Goal: Task Accomplishment & Management: Use online tool/utility

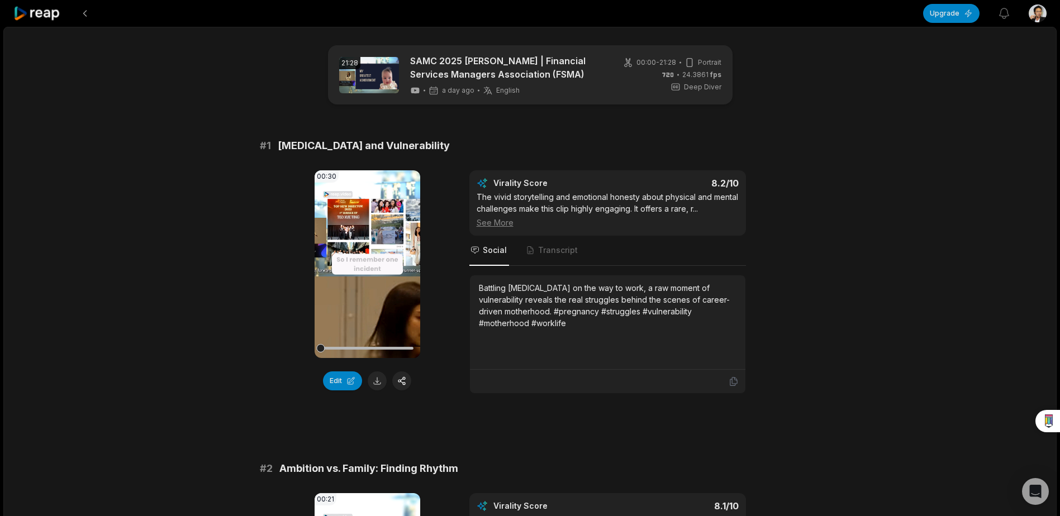
click at [363, 268] on icon at bounding box center [367, 263] width 8 height 9
click at [569, 251] on span "Transcript" at bounding box center [558, 250] width 40 height 11
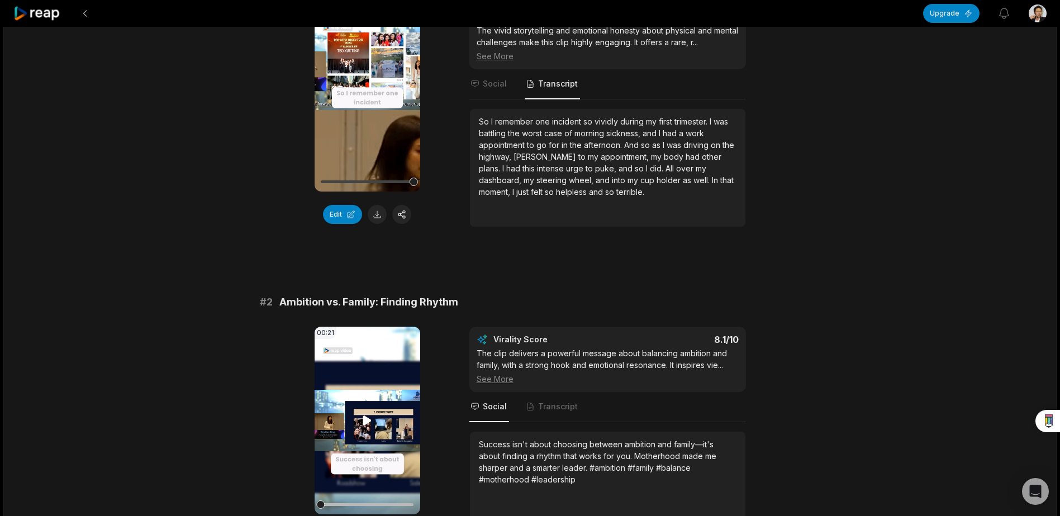
scroll to position [168, 0]
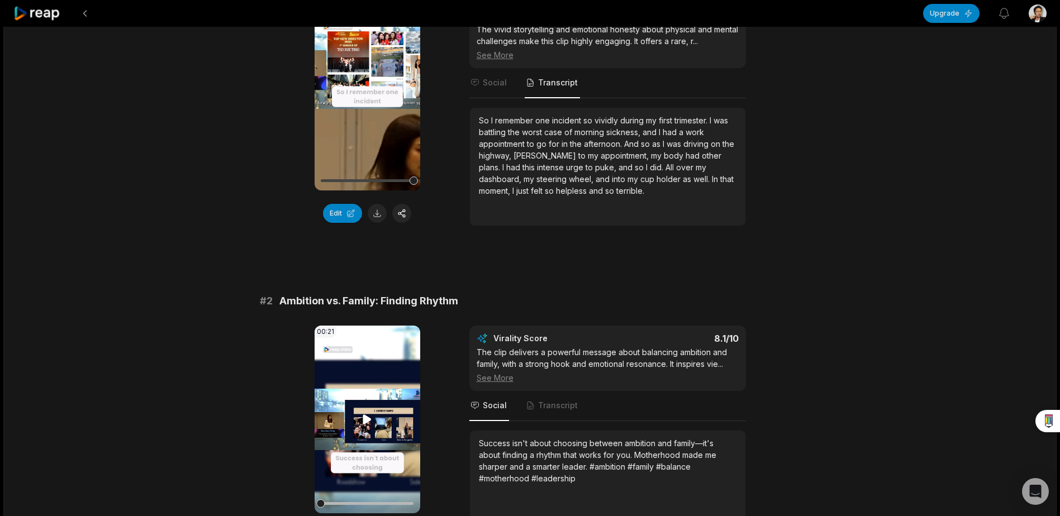
click at [368, 421] on icon at bounding box center [367, 418] width 8 height 9
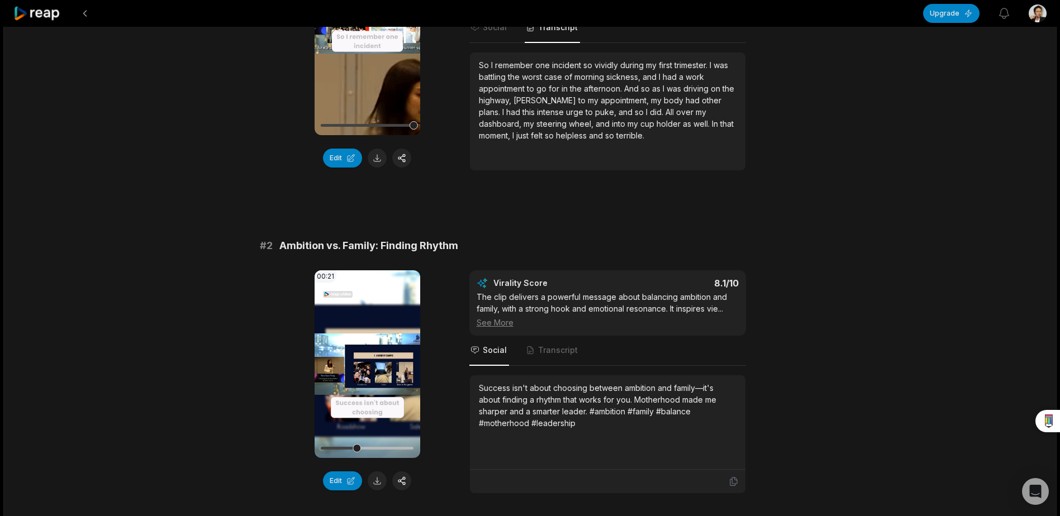
scroll to position [223, 0]
click at [340, 484] on button "Edit" at bounding box center [342, 480] width 39 height 19
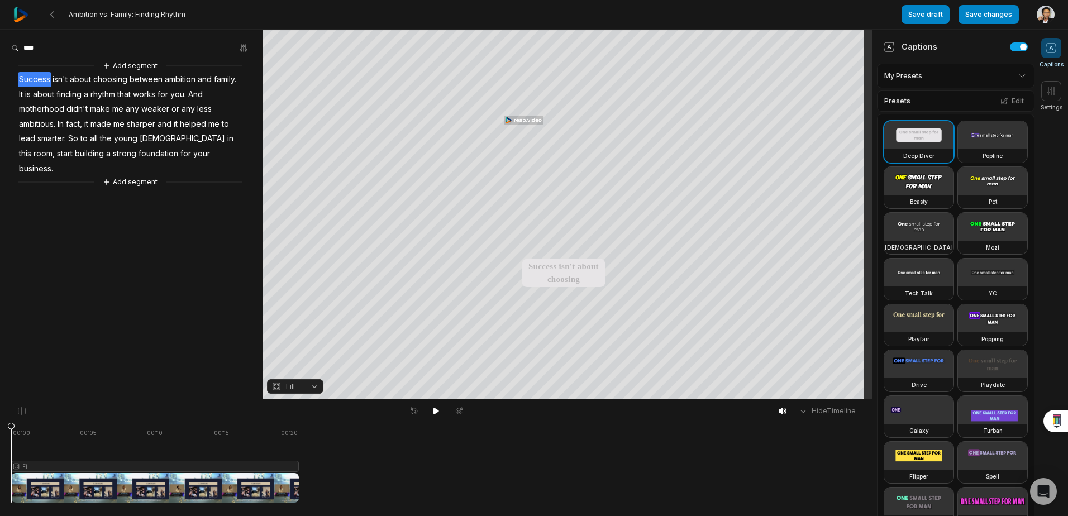
click at [315, 387] on button "Fill" at bounding box center [295, 386] width 56 height 15
click at [302, 341] on div "Split" at bounding box center [295, 339] width 56 height 15
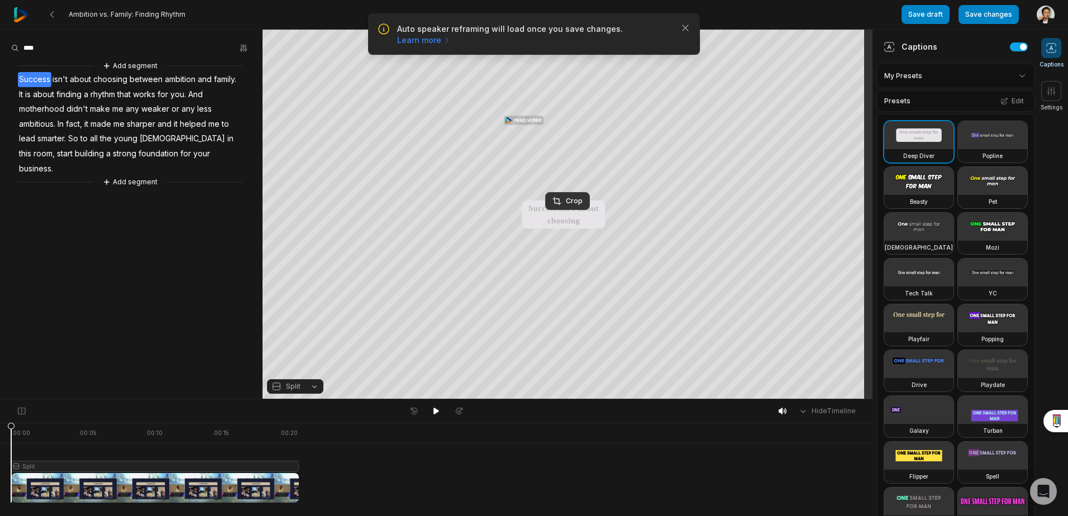
click at [299, 389] on span "Split" at bounding box center [293, 386] width 15 height 10
click at [309, 357] on div "Streaming" at bounding box center [295, 354] width 56 height 15
click at [314, 389] on button "Streaming" at bounding box center [295, 386] width 56 height 15
click at [311, 370] on div "Fill" at bounding box center [295, 368] width 56 height 15
click at [995, 75] on html "Auto speaker reframing will load once you save changes. Learn more Close Ambiti…" at bounding box center [534, 258] width 1068 height 516
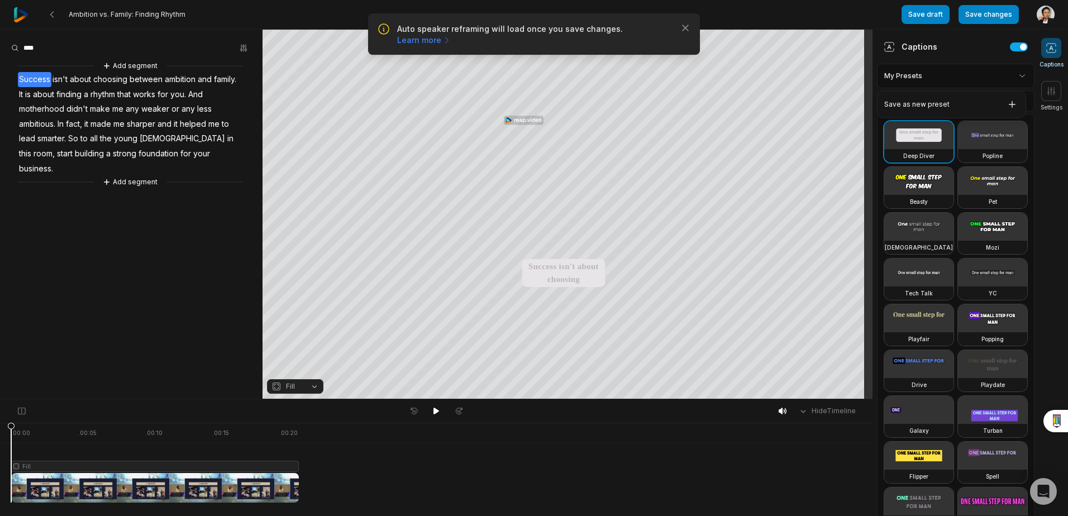
click at [1003, 78] on html "Auto speaker reframing will load once you save changes. Learn more Close Ambiti…" at bounding box center [534, 258] width 1068 height 516
click at [1009, 75] on html "Auto speaker reframing will load once you save changes. Learn more Close Ambiti…" at bounding box center [534, 258] width 1068 height 516
click at [318, 385] on button "Fill" at bounding box center [295, 386] width 56 height 15
click at [314, 325] on div "Fit" at bounding box center [295, 325] width 56 height 15
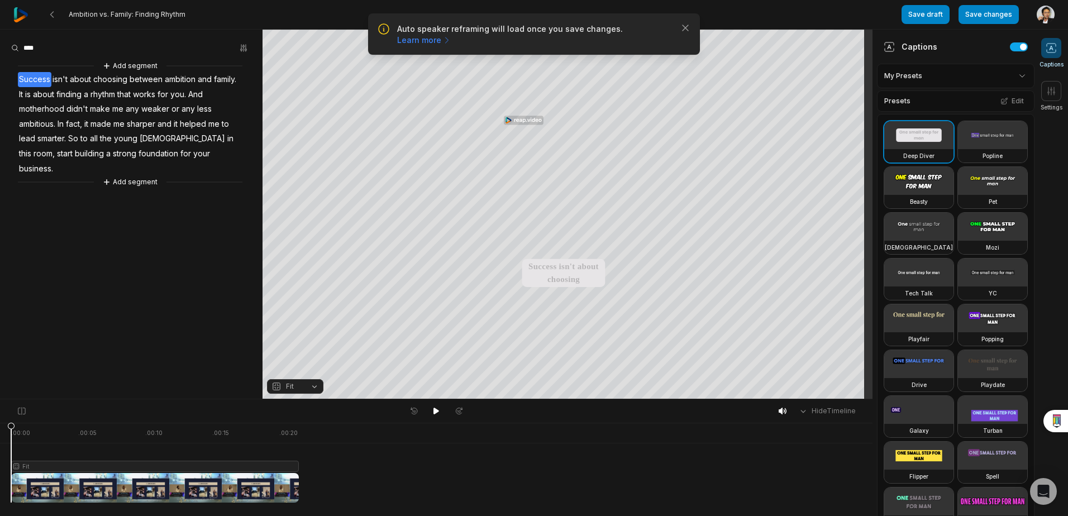
click at [315, 381] on button "Fit" at bounding box center [295, 386] width 56 height 15
click at [316, 350] on div "Streaming" at bounding box center [295, 354] width 56 height 15
click at [575, 74] on div "Crop" at bounding box center [567, 74] width 30 height 10
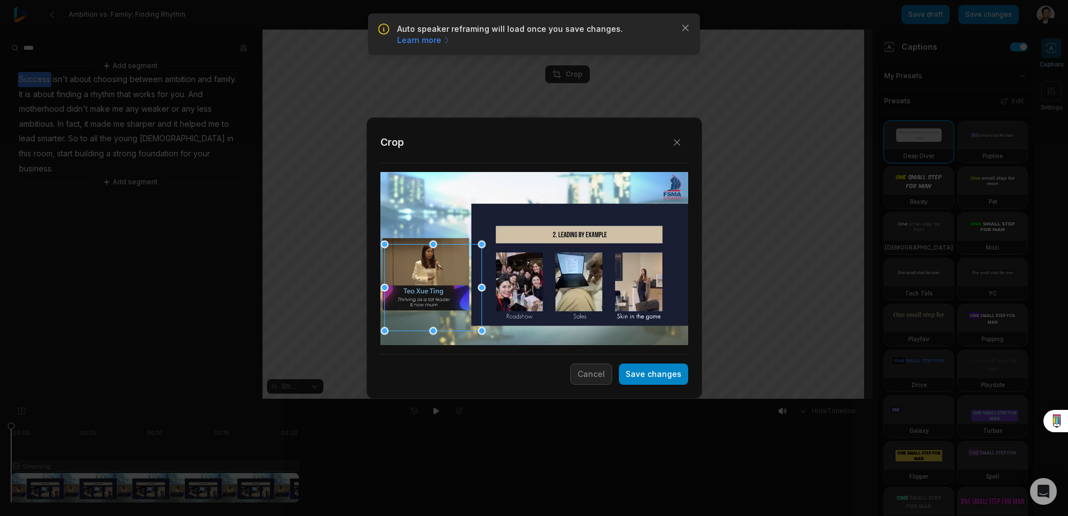
drag, startPoint x: 537, startPoint y: 270, endPoint x: 435, endPoint y: 299, distance: 105.7
click at [435, 299] on div at bounding box center [432, 288] width 97 height 87
click at [436, 295] on div at bounding box center [432, 288] width 97 height 87
drag, startPoint x: 461, startPoint y: 295, endPoint x: 562, endPoint y: 255, distance: 108.3
click at [562, 255] on div at bounding box center [535, 246] width 97 height 87
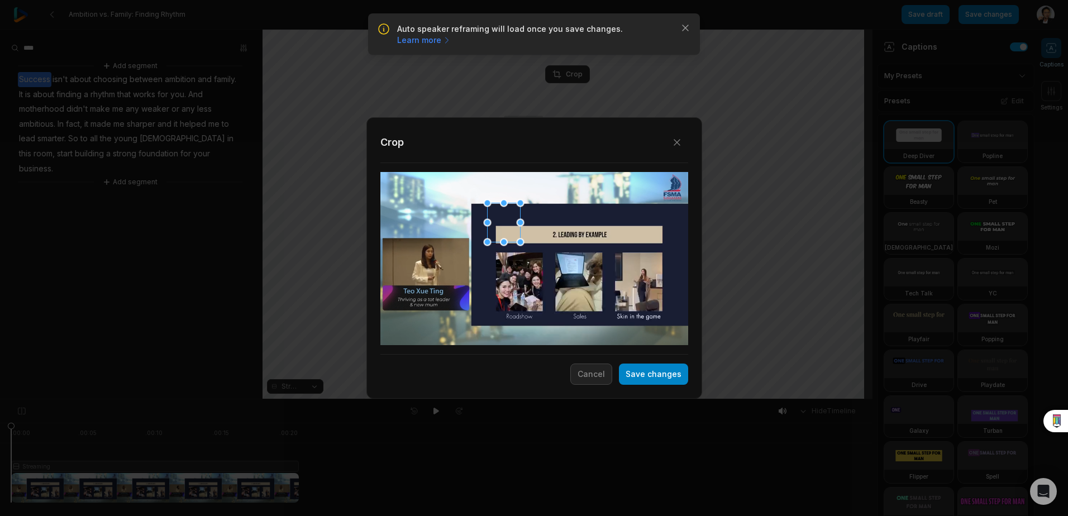
drag, startPoint x: 586, startPoint y: 288, endPoint x: 508, endPoint y: 214, distance: 107.1
click at [508, 399] on div "Close Crop Save changes Cancel" at bounding box center [534, 399] width 1068 height 0
drag, startPoint x: 505, startPoint y: 216, endPoint x: 493, endPoint y: 222, distance: 13.7
click at [493, 222] on div at bounding box center [490, 229] width 33 height 39
drag, startPoint x: 508, startPoint y: 250, endPoint x: 495, endPoint y: 232, distance: 22.8
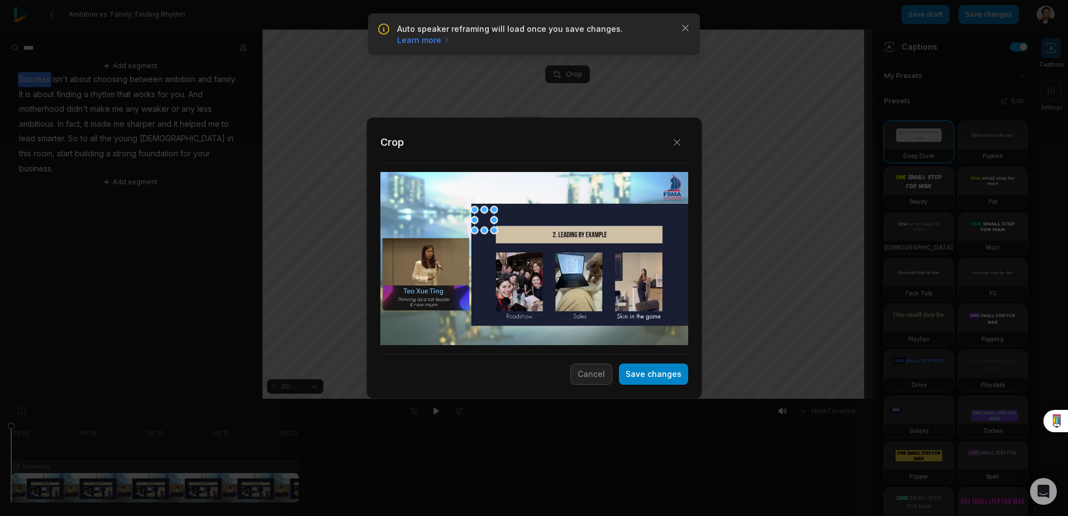
click at [495, 232] on div at bounding box center [494, 230] width 8 height 8
click at [646, 370] on button "Save changes" at bounding box center [653, 374] width 69 height 21
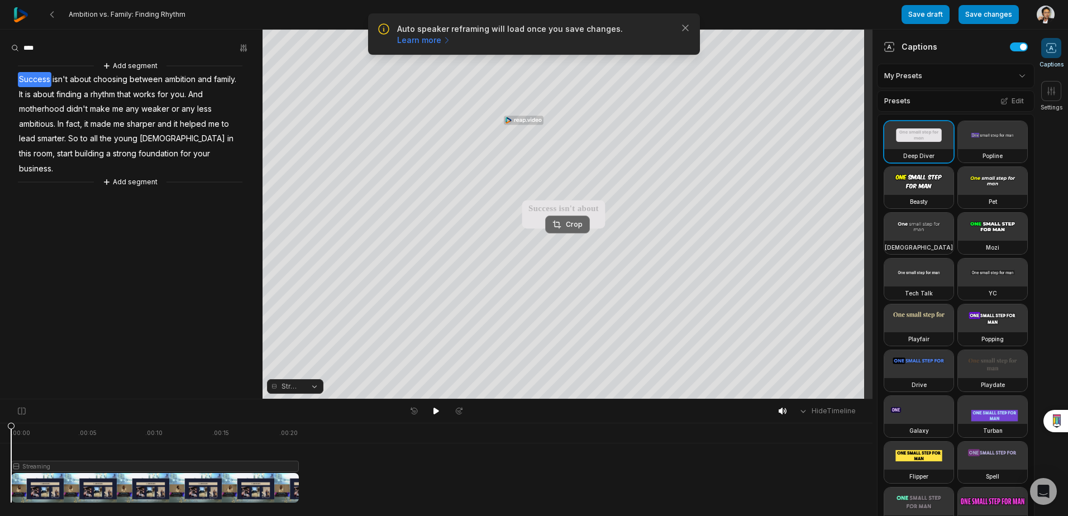
click at [569, 227] on div "Crop" at bounding box center [567, 225] width 30 height 10
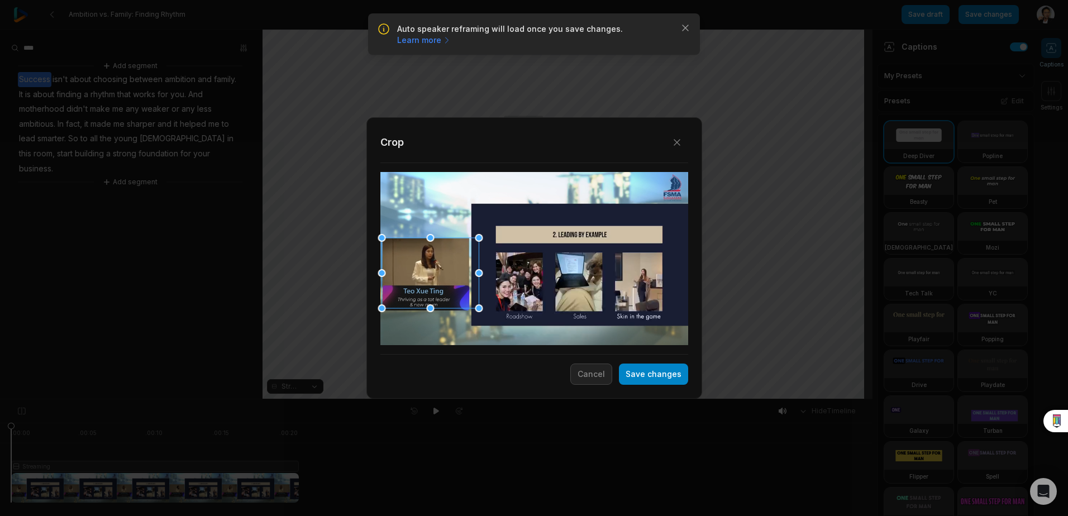
drag, startPoint x: 488, startPoint y: 283, endPoint x: 402, endPoint y: 279, distance: 85.5
click at [402, 279] on div at bounding box center [429, 273] width 97 height 70
click at [478, 304] on div at bounding box center [534, 258] width 308 height 173
drag, startPoint x: 476, startPoint y: 273, endPoint x: 470, endPoint y: 274, distance: 6.2
click at [470, 399] on div "Close Crop Save changes Cancel" at bounding box center [534, 399] width 1068 height 0
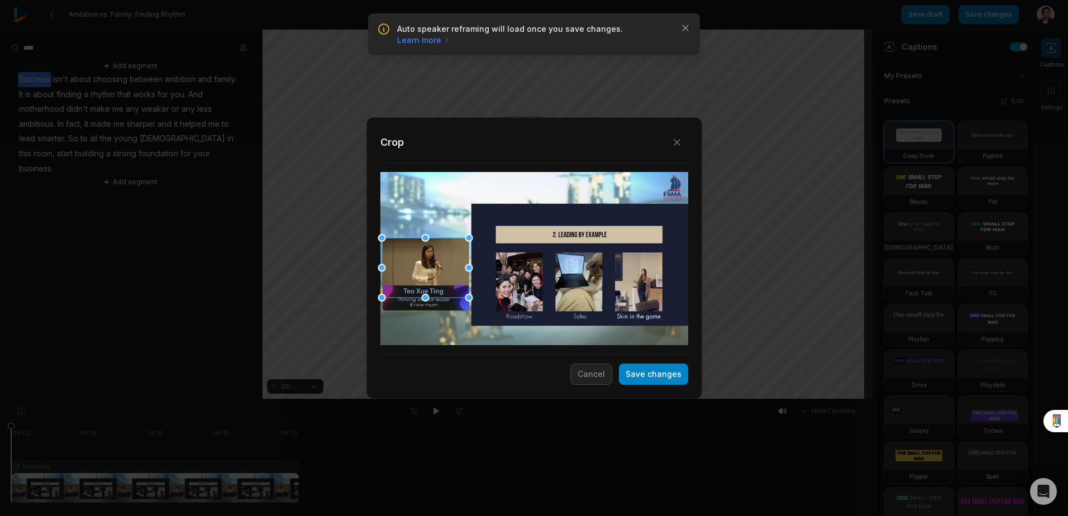
drag, startPoint x: 478, startPoint y: 307, endPoint x: 459, endPoint y: 297, distance: 21.3
click at [459, 399] on div "Close Crop Save changes Cancel" at bounding box center [534, 399] width 1068 height 0
drag, startPoint x: 427, startPoint y: 298, endPoint x: 424, endPoint y: 292, distance: 7.3
click at [424, 399] on div "Close Crop Save changes Cancel" at bounding box center [534, 399] width 1068 height 0
click at [642, 373] on button "Save changes" at bounding box center [653, 374] width 69 height 21
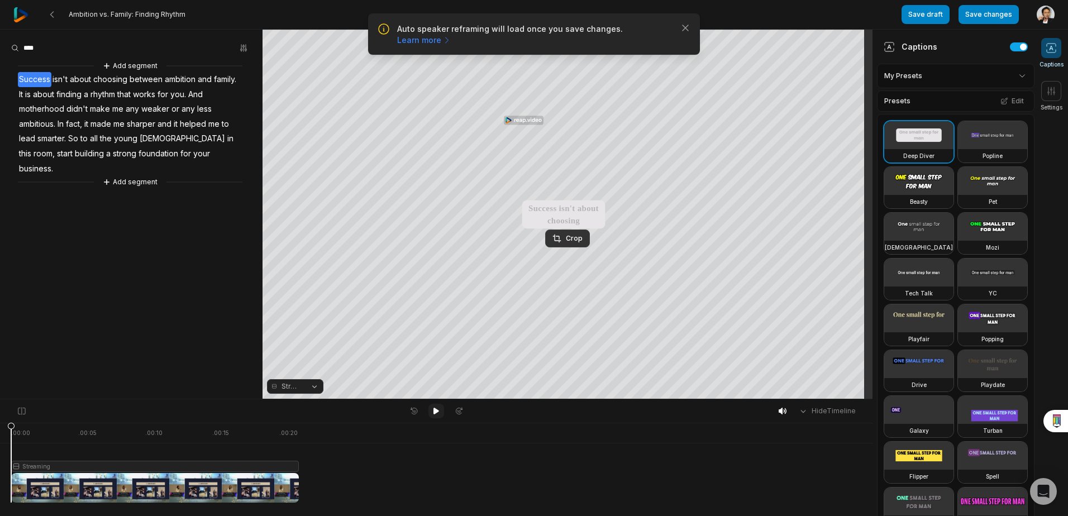
click at [432, 409] on icon at bounding box center [436, 411] width 9 height 9
click at [569, 94] on button "Crop" at bounding box center [567, 88] width 45 height 18
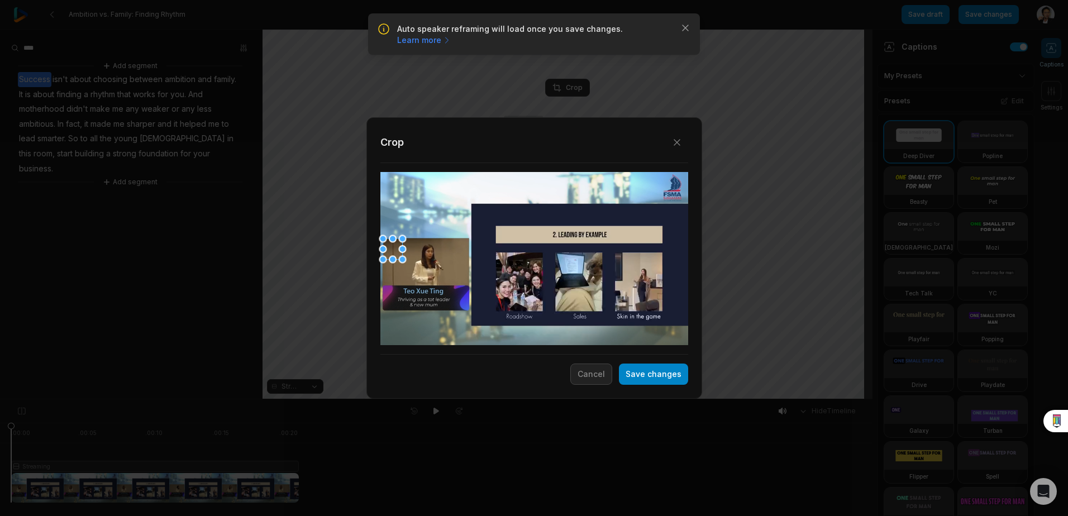
drag, startPoint x: 483, startPoint y: 221, endPoint x: 392, endPoint y: 250, distance: 96.1
click at [392, 250] on div at bounding box center [393, 249] width 20 height 21
drag, startPoint x: 403, startPoint y: 261, endPoint x: 509, endPoint y: 347, distance: 137.0
click at [509, 399] on div "Close Crop Save changes Cancel" at bounding box center [534, 399] width 1068 height 0
drag, startPoint x: 438, startPoint y: 299, endPoint x: 438, endPoint y: 285, distance: 14.0
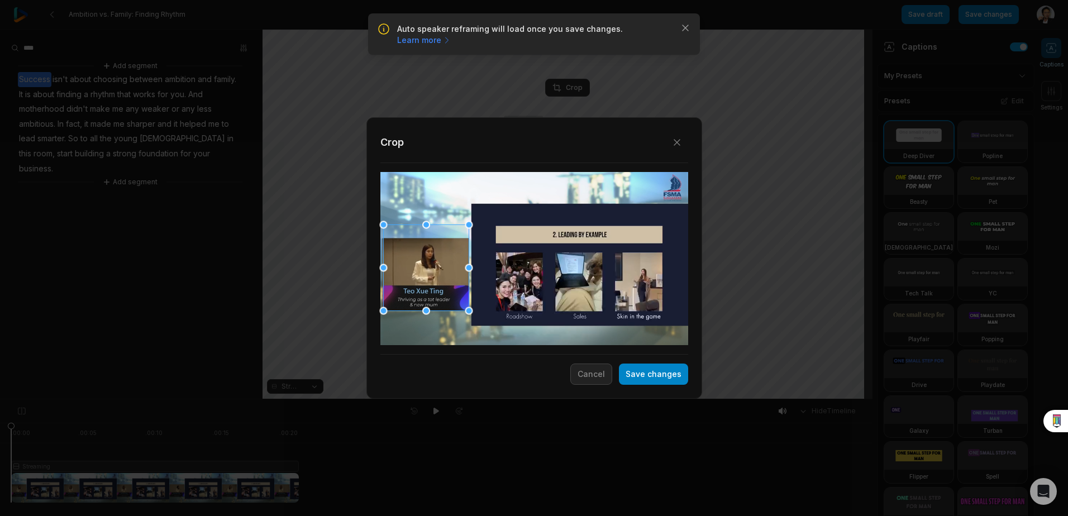
click at [438, 285] on div at bounding box center [425, 268] width 85 height 86
drag, startPoint x: 426, startPoint y: 223, endPoint x: 430, endPoint y: 191, distance: 32.6
click at [430, 399] on div "Close Crop Save changes Cancel" at bounding box center [534, 399] width 1068 height 0
click at [654, 371] on button "Save changes" at bounding box center [653, 374] width 69 height 21
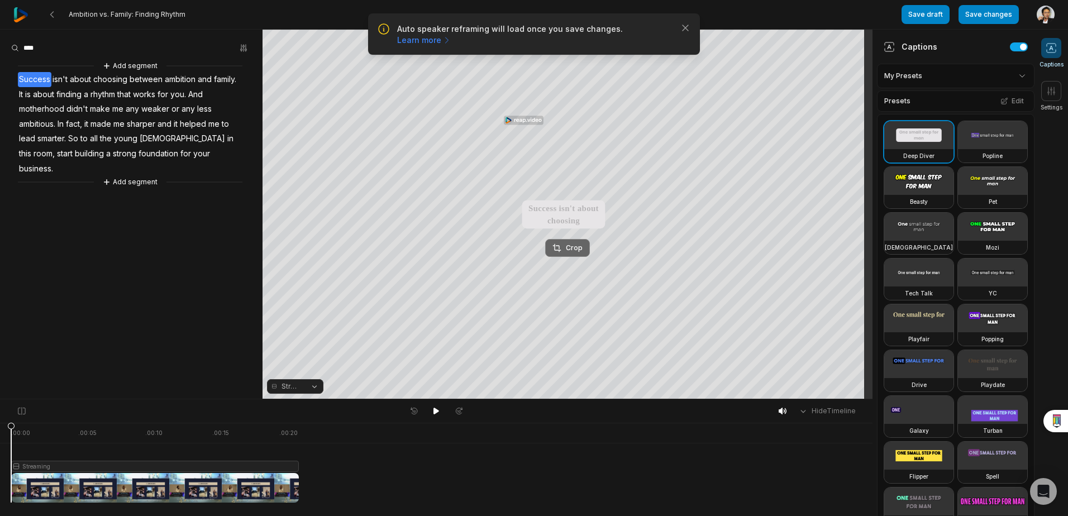
click at [565, 248] on div "Crop" at bounding box center [567, 248] width 30 height 10
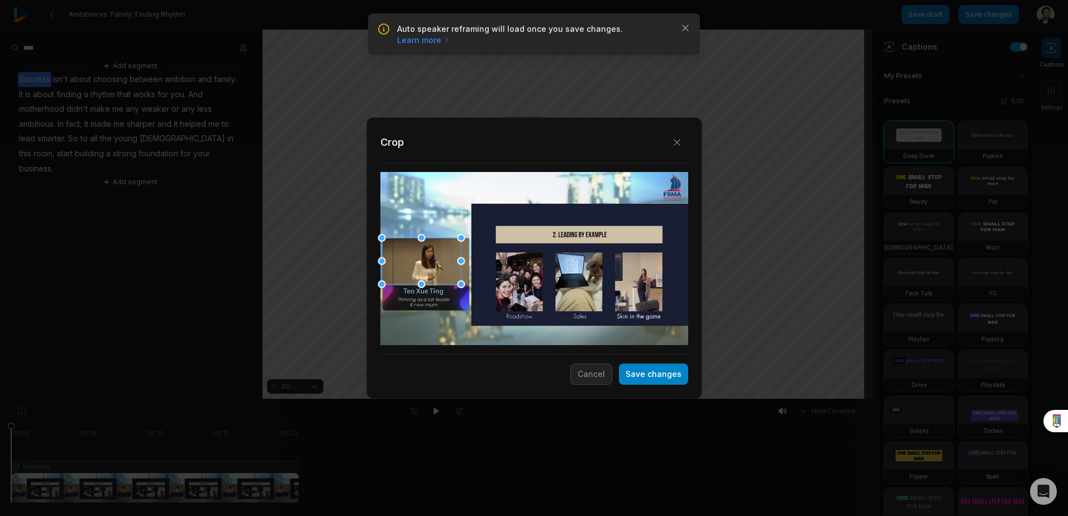
drag, startPoint x: 473, startPoint y: 261, endPoint x: 399, endPoint y: 259, distance: 73.2
click at [399, 399] on div "Close Crop Save changes Cancel" at bounding box center [534, 399] width 1068 height 0
drag, startPoint x: 427, startPoint y: 257, endPoint x: 516, endPoint y: 223, distance: 95.4
click at [516, 223] on div at bounding box center [513, 228] width 79 height 46
drag, startPoint x: 555, startPoint y: 251, endPoint x: 467, endPoint y: 212, distance: 96.0
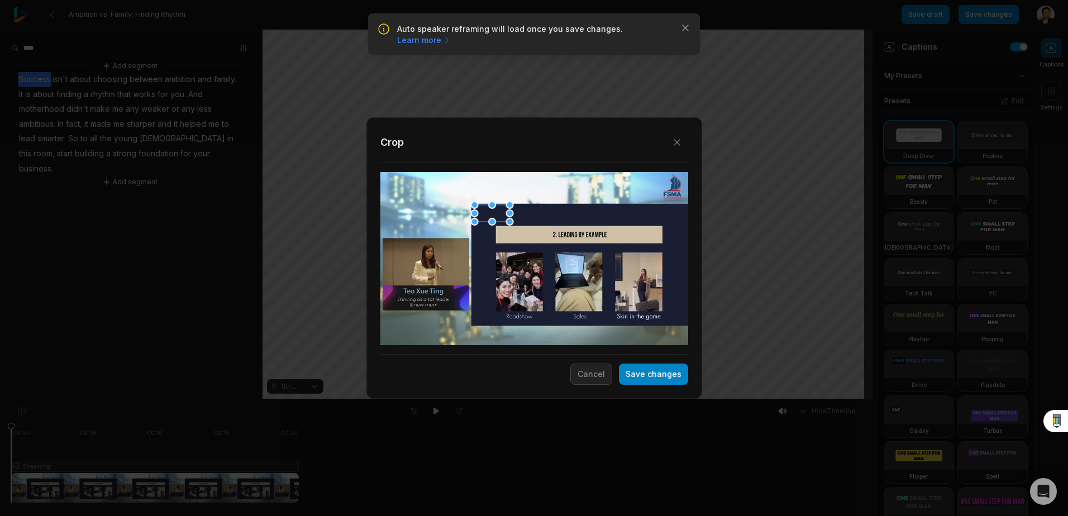
click at [467, 399] on div "Close Crop Save changes Cancel" at bounding box center [534, 399] width 1068 height 0
click at [643, 369] on button "Save changes" at bounding box center [653, 374] width 69 height 21
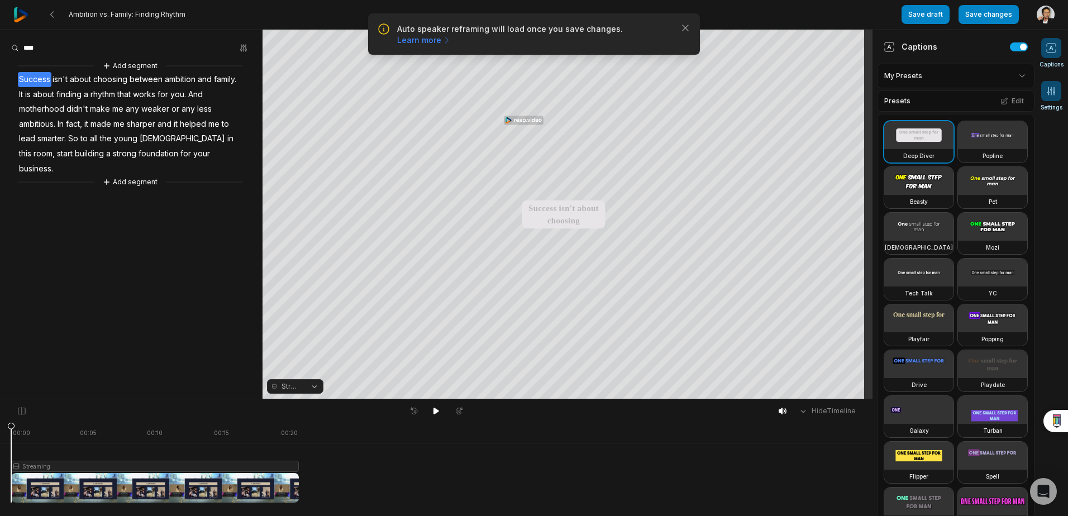
click at [1055, 87] on icon at bounding box center [1051, 90] width 11 height 11
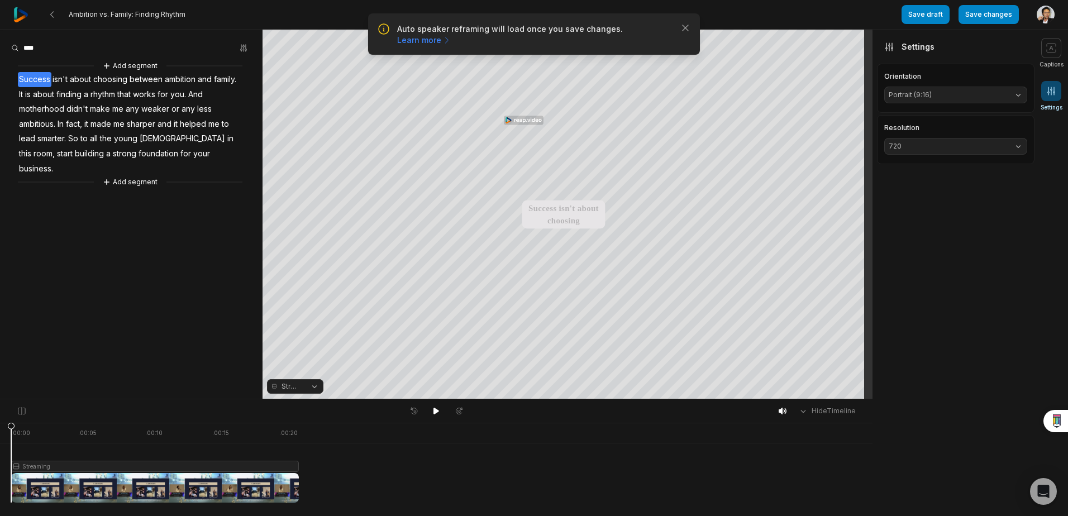
click at [984, 145] on span "720" at bounding box center [947, 146] width 116 height 10
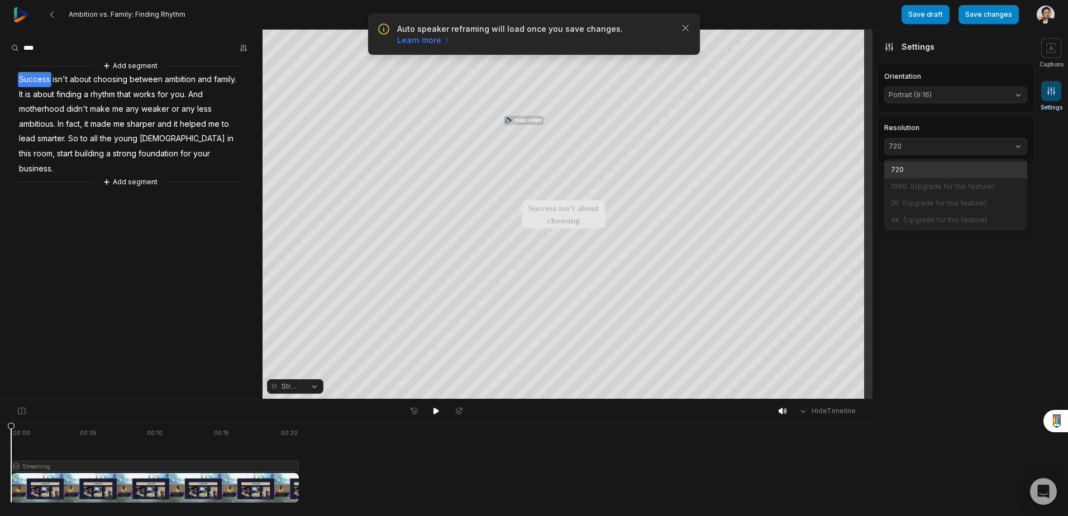
click at [1000, 149] on span "720" at bounding box center [947, 146] width 116 height 10
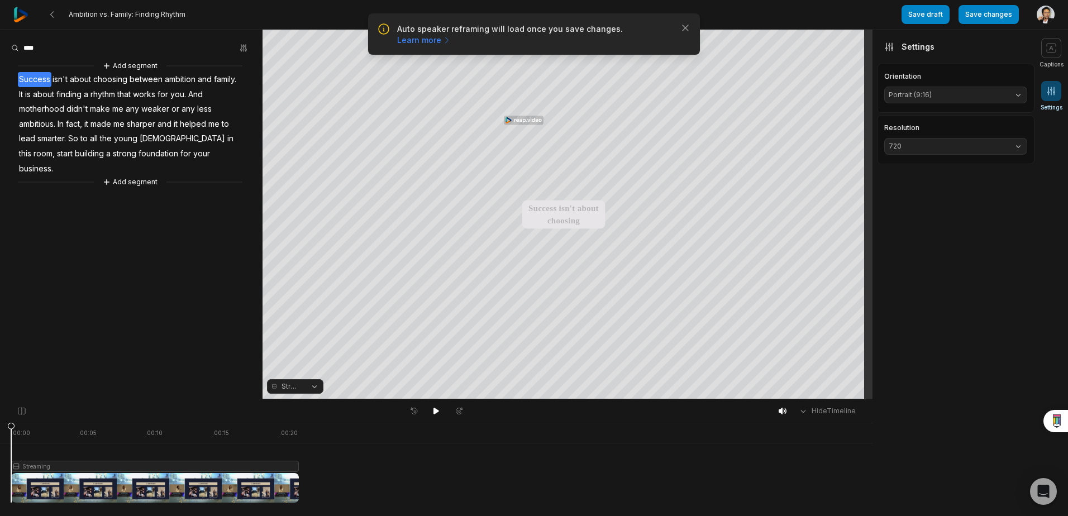
drag, startPoint x: 1057, startPoint y: 53, endPoint x: 1024, endPoint y: 125, distance: 78.7
click at [1056, 53] on span at bounding box center [1051, 48] width 20 height 20
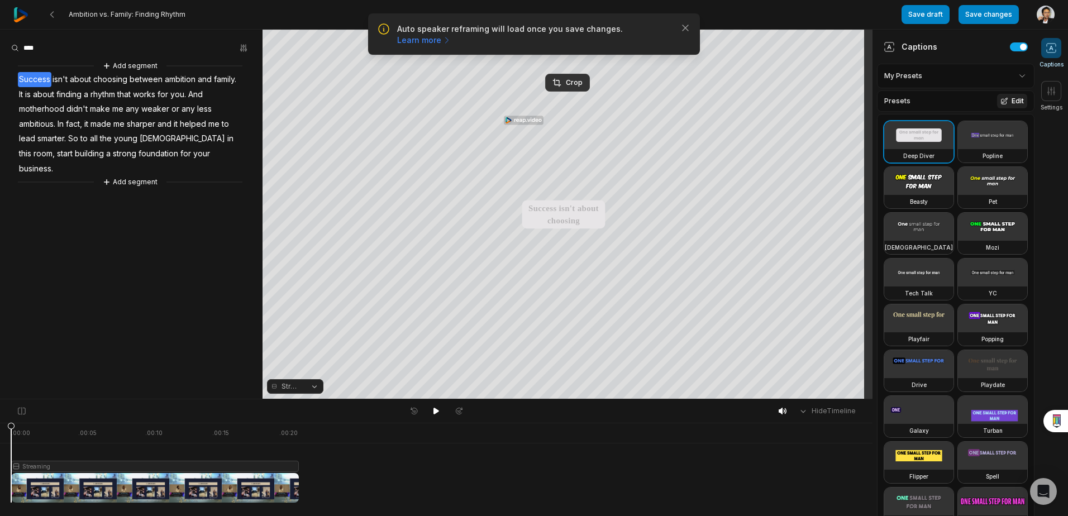
click at [1000, 104] on icon at bounding box center [1004, 101] width 8 height 8
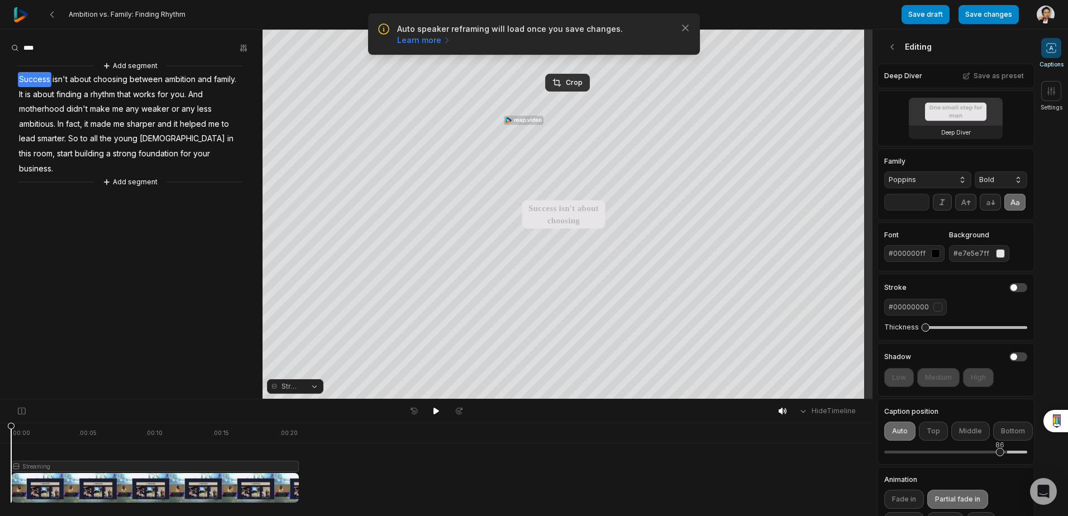
drag, startPoint x: 979, startPoint y: 470, endPoint x: 1000, endPoint y: 473, distance: 21.4
click at [1000, 464] on div "86" at bounding box center [955, 452] width 143 height 23
click at [1003, 441] on button "Bottom" at bounding box center [1013, 431] width 40 height 19
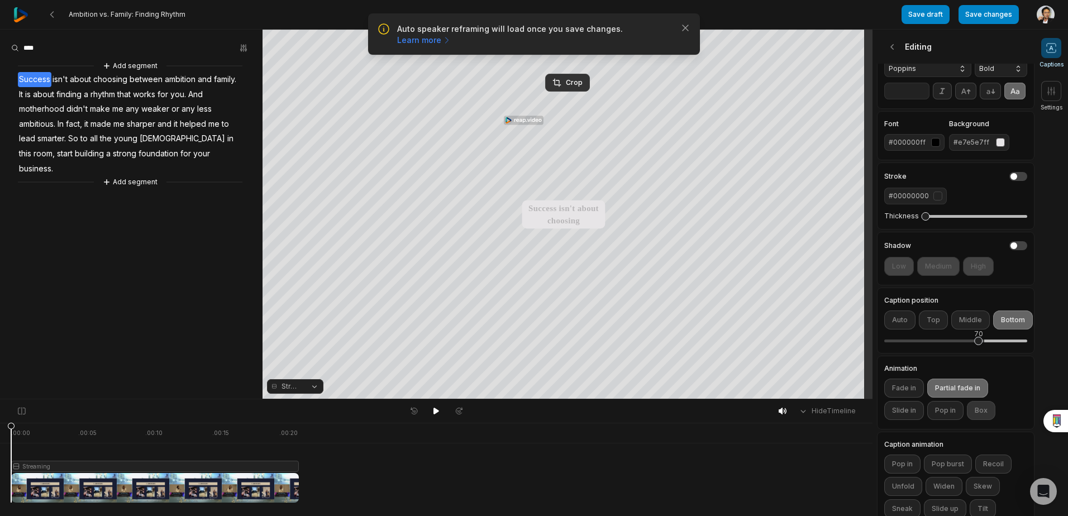
scroll to position [112, 0]
drag, startPoint x: 976, startPoint y: 360, endPoint x: 1014, endPoint y: 367, distance: 38.6
click at [1014, 352] on div "96" at bounding box center [955, 340] width 143 height 23
drag, startPoint x: 1011, startPoint y: 356, endPoint x: 1003, endPoint y: 360, distance: 8.7
click at [1003, 345] on div "88" at bounding box center [1003, 340] width 8 height 8
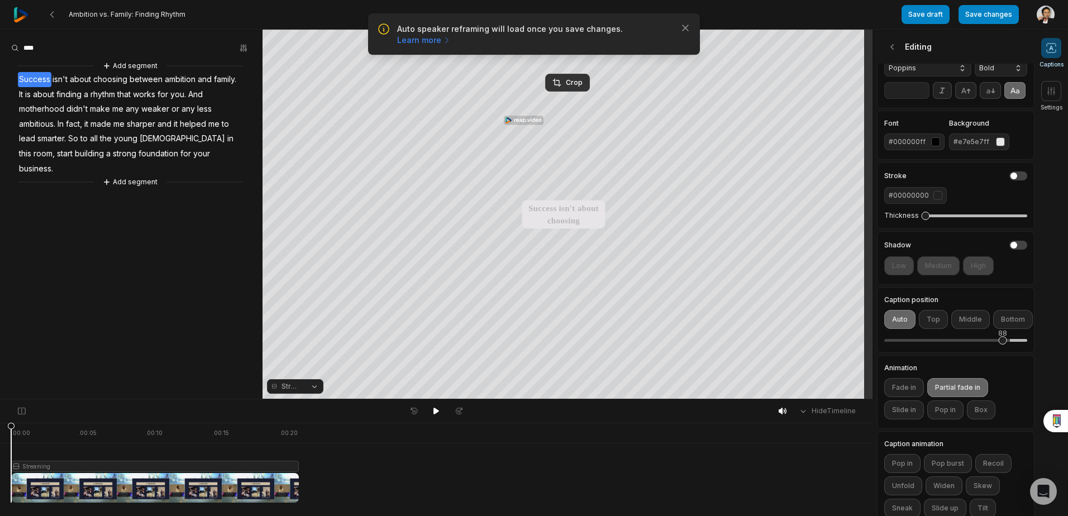
click at [1007, 379] on div "Animation Fade in Partial fade in Slide in Pop in Box" at bounding box center [956, 392] width 158 height 74
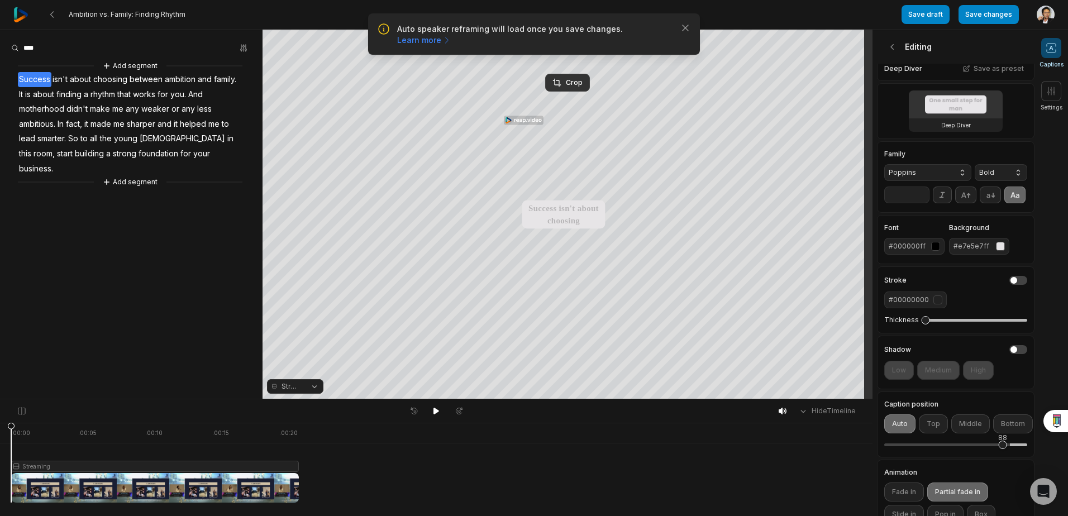
scroll to position [0, 0]
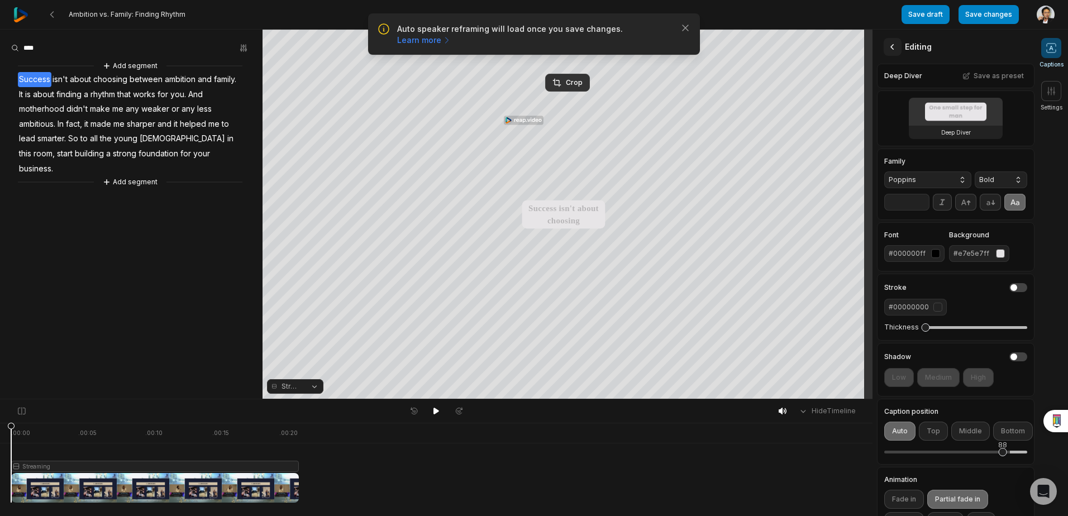
click at [895, 50] on icon at bounding box center [892, 46] width 11 height 11
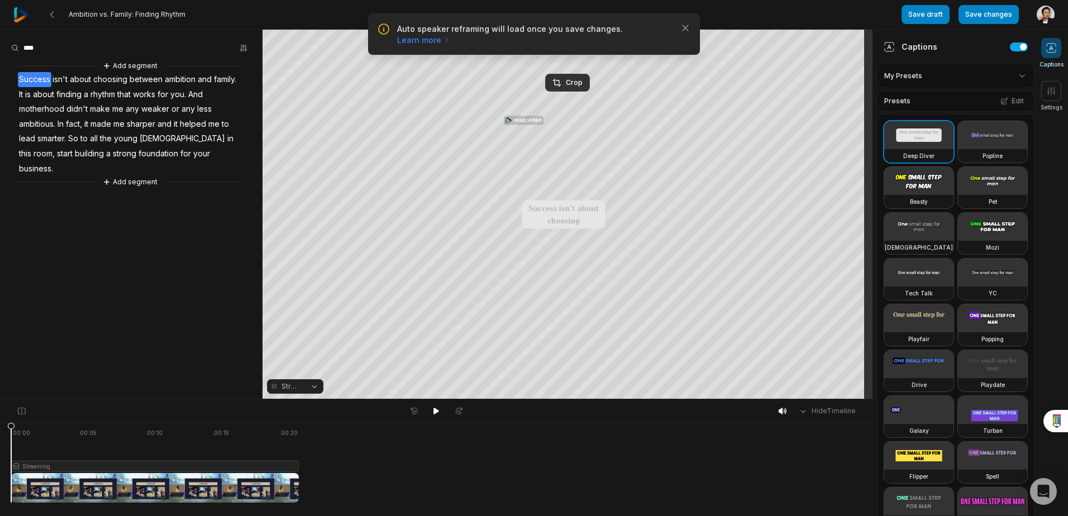
click at [982, 151] on div "Deep Diver Popline Beasty Pet Zen Mozi Tech Talk YC Playfair Popping Drive Play…" at bounding box center [956, 348] width 158 height 468
click at [1000, 104] on icon at bounding box center [1004, 101] width 8 height 8
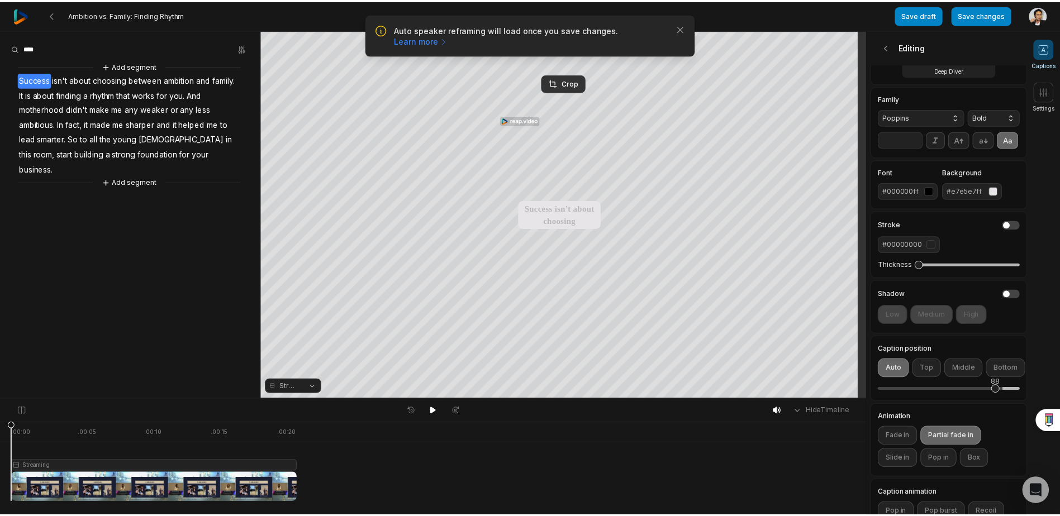
scroll to position [63, 0]
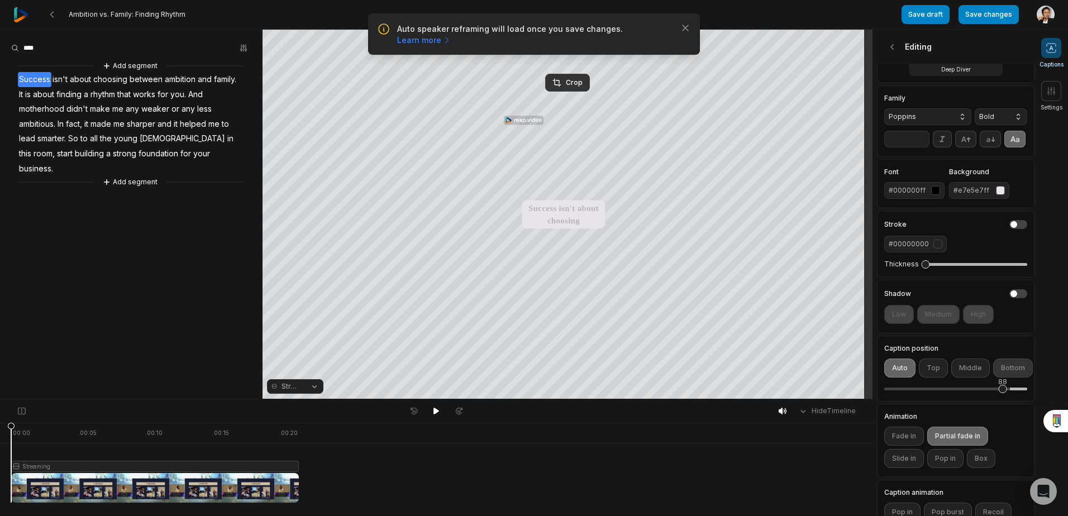
click at [999, 378] on button "Bottom" at bounding box center [1013, 368] width 40 height 19
click at [986, 27] on div "Save draft Save changes Open user menu" at bounding box center [977, 14] width 153 height 29
click at [982, 16] on button "Save changes" at bounding box center [988, 14] width 60 height 19
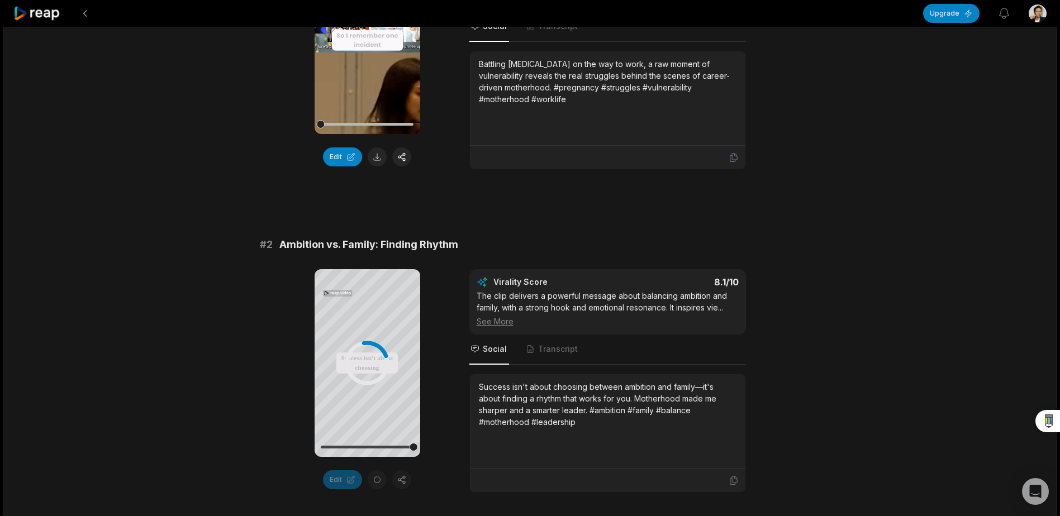
scroll to position [225, 0]
click at [440, 366] on div "Your browser does not support mp4 format. Success isn't about choosing between …" at bounding box center [530, 380] width 541 height 223
click at [362, 365] on icon at bounding box center [366, 362] width 13 height 13
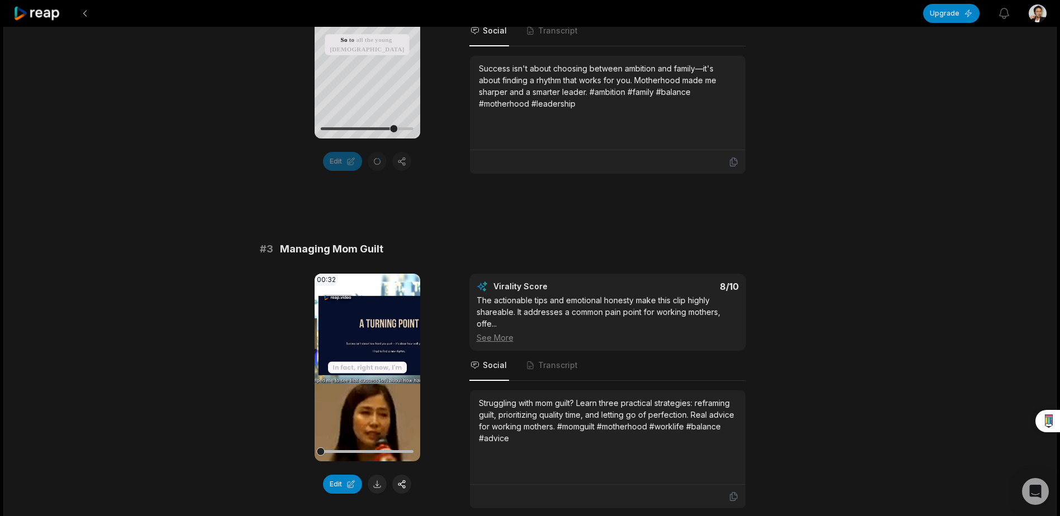
scroll to position [560, 0]
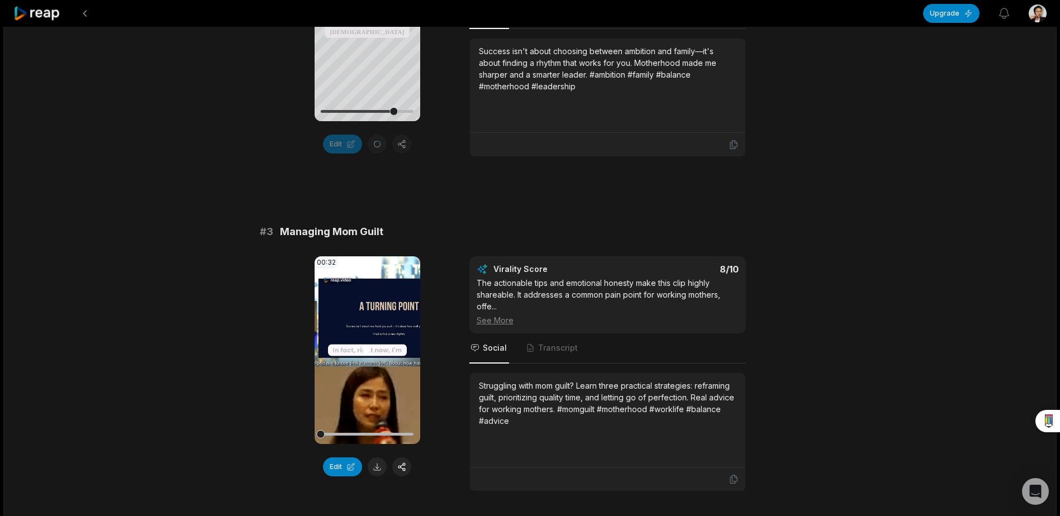
click at [363, 340] on video "Your browser does not support mp4 format." at bounding box center [367, 350] width 106 height 188
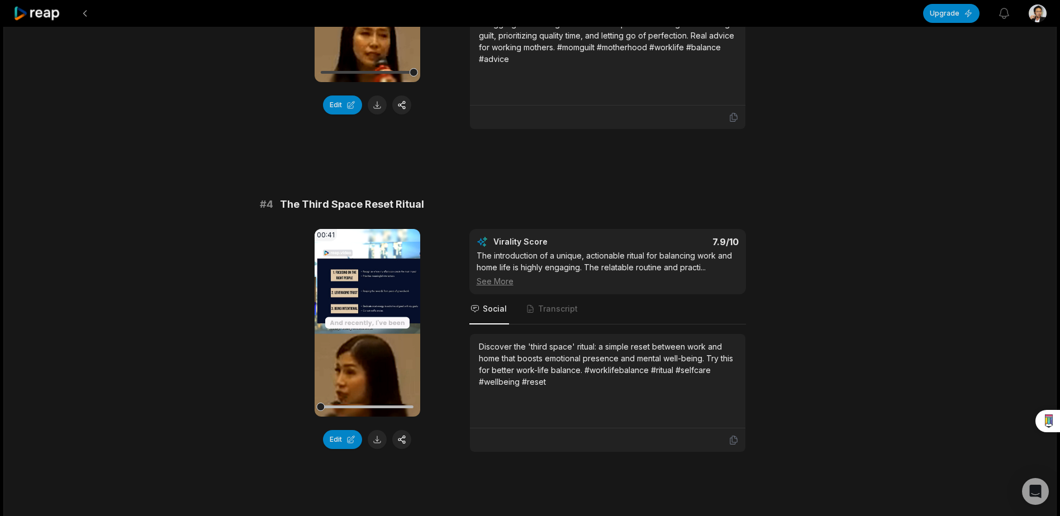
scroll to position [924, 0]
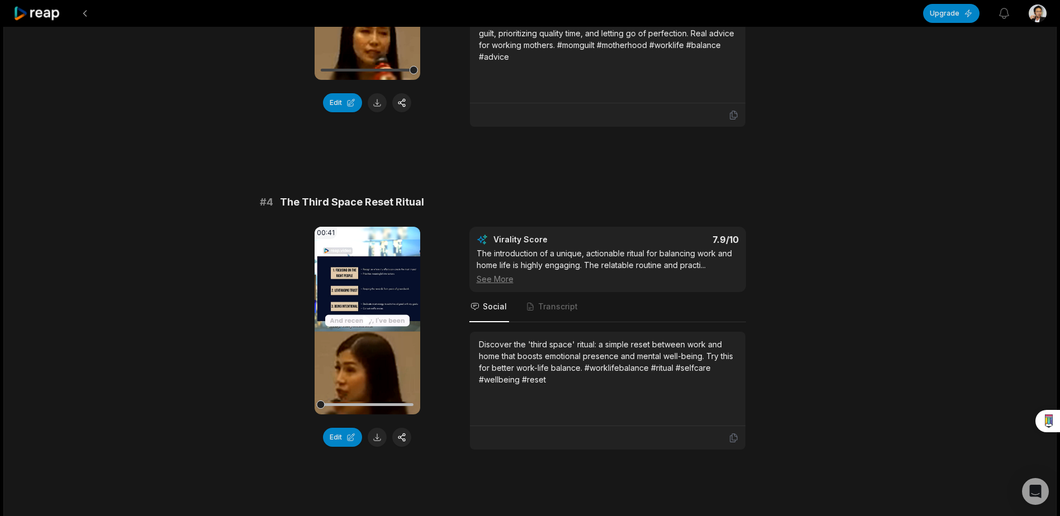
click at [380, 327] on video "Your browser does not support mp4 format." at bounding box center [367, 321] width 106 height 188
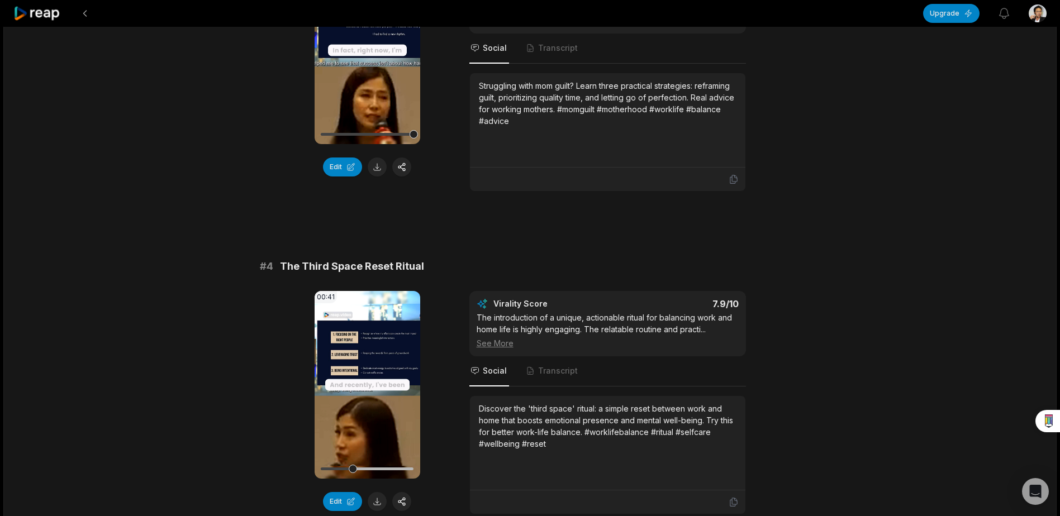
scroll to position [853, 0]
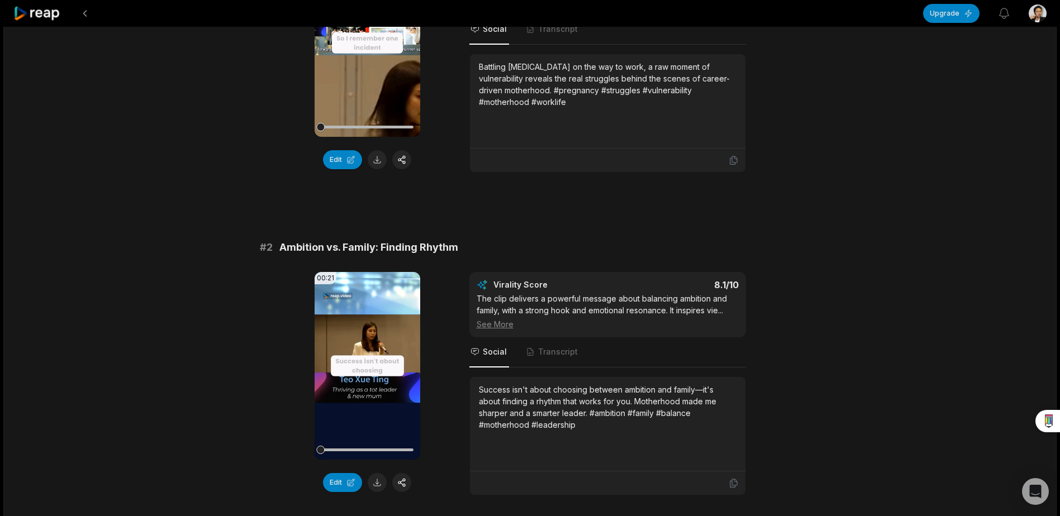
scroll to position [223, 0]
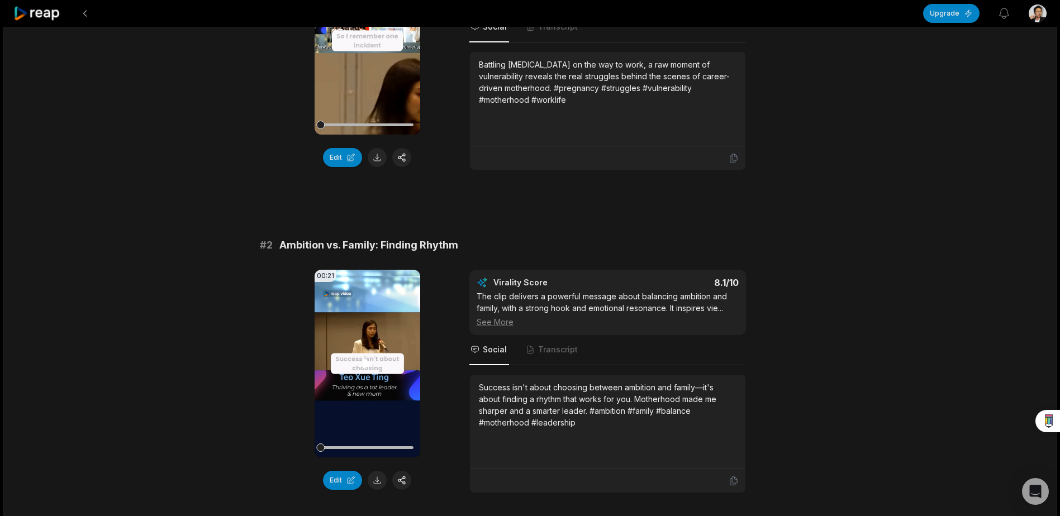
click at [345, 364] on video "Your browser does not support mp4 format." at bounding box center [367, 364] width 106 height 188
click at [341, 478] on button "Edit" at bounding box center [342, 480] width 39 height 19
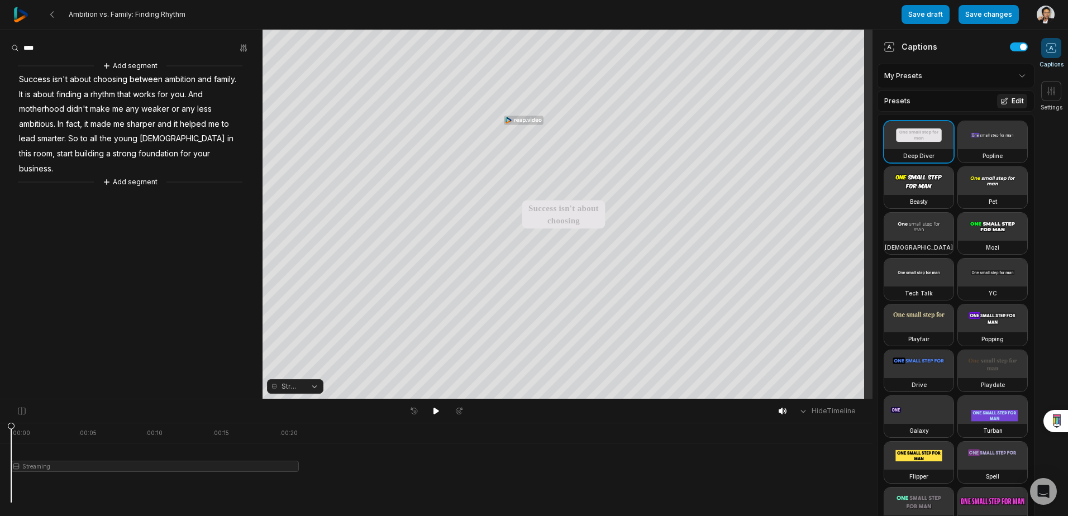
click at [1005, 98] on button "Edit" at bounding box center [1012, 101] width 30 height 15
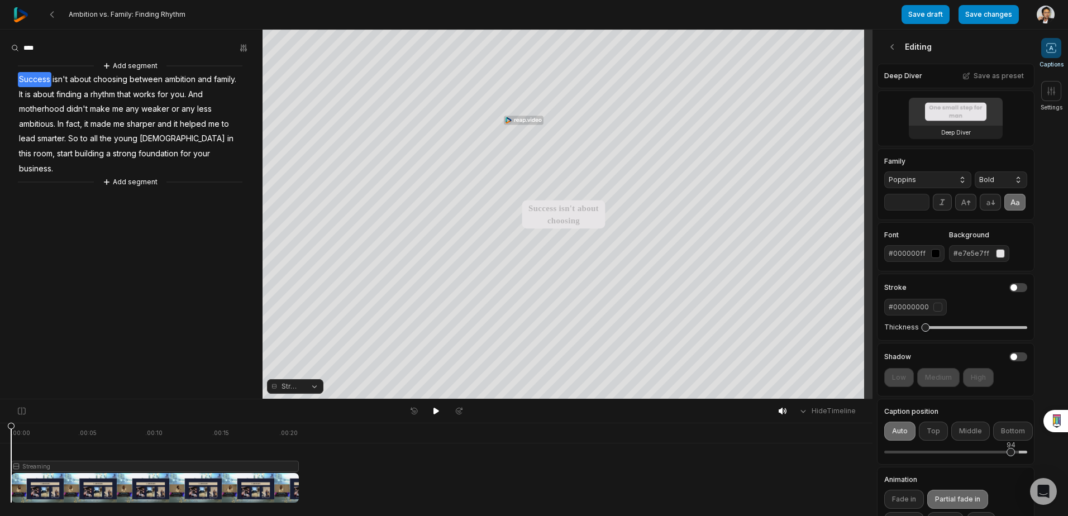
drag, startPoint x: 977, startPoint y: 469, endPoint x: 1011, endPoint y: 468, distance: 33.5
click at [1011, 456] on div "94" at bounding box center [1010, 452] width 8 height 8
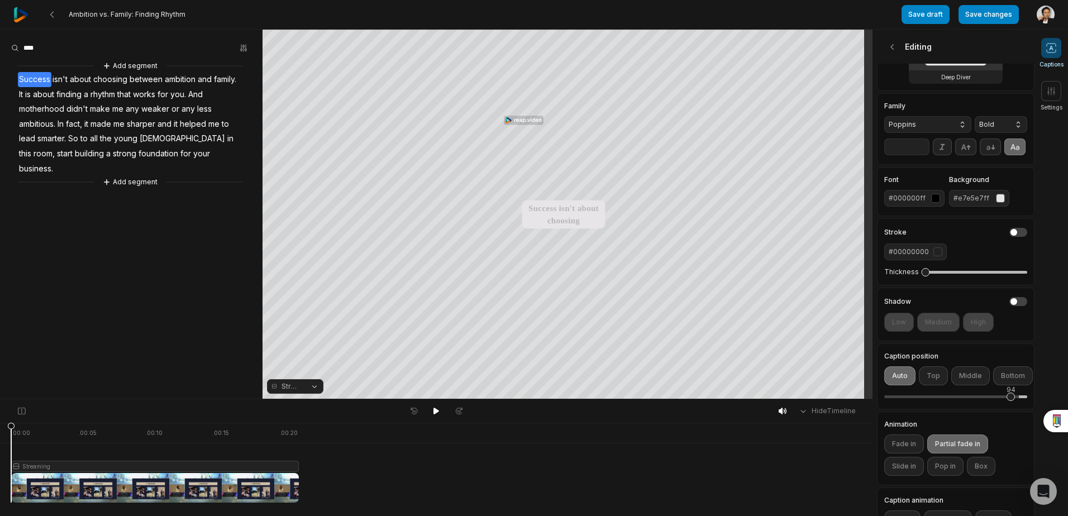
scroll to position [56, 0]
drag, startPoint x: 1012, startPoint y: 411, endPoint x: 1020, endPoint y: 409, distance: 9.0
click at [1020, 394] on div "100" at bounding box center [1019, 389] width 12 height 10
drag, startPoint x: 1013, startPoint y: 412, endPoint x: 1007, endPoint y: 413, distance: 6.2
click at [1007, 400] on div "91" at bounding box center [1007, 396] width 8 height 8
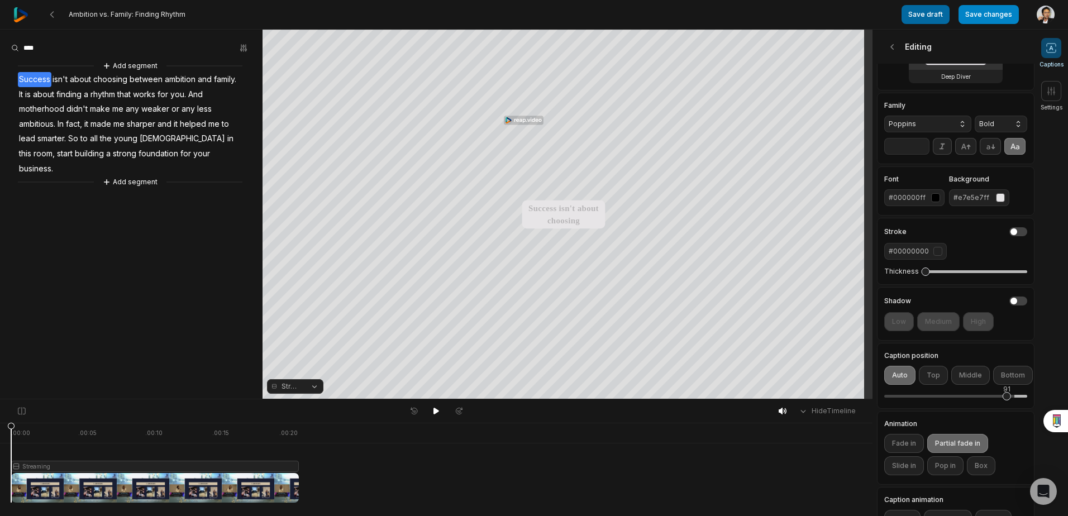
click at [930, 15] on button "Save draft" at bounding box center [925, 14] width 48 height 19
click at [890, 47] on icon at bounding box center [892, 46] width 11 height 11
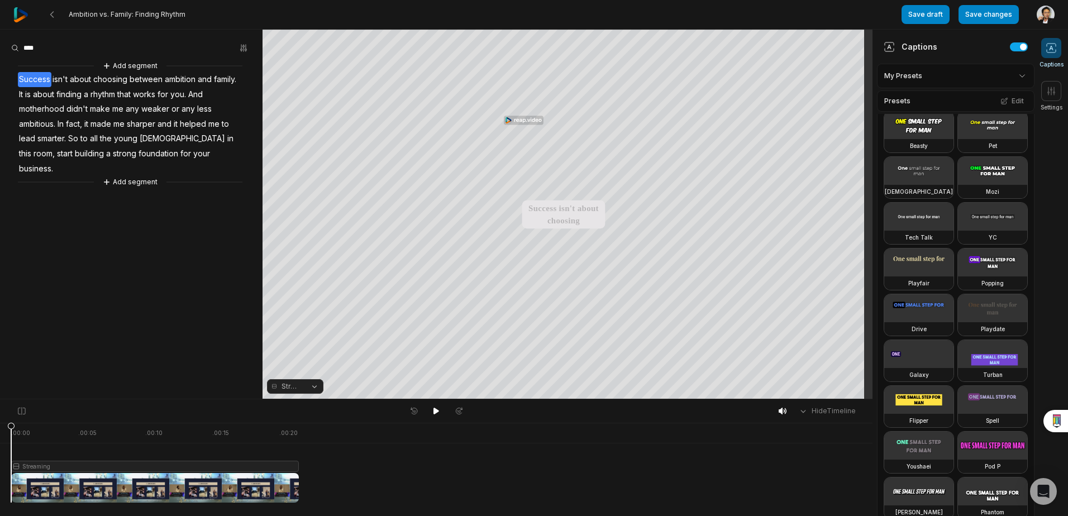
click at [285, 387] on span "Streaming" at bounding box center [292, 386] width 20 height 10
click at [392, 298] on div "Your browser does not support mp4 format. Your browser does not support mp4 for…" at bounding box center [436, 215] width 872 height 370
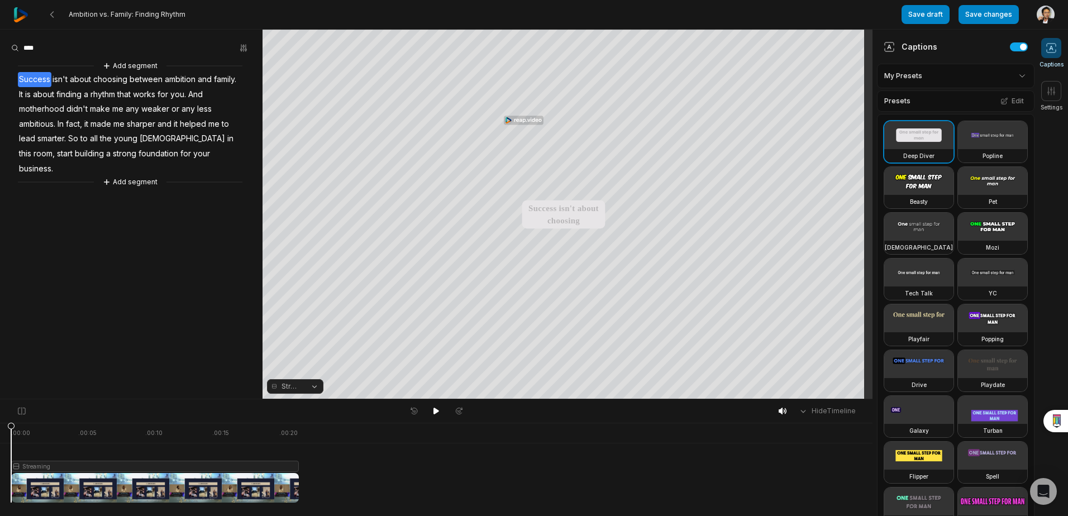
scroll to position [56, 0]
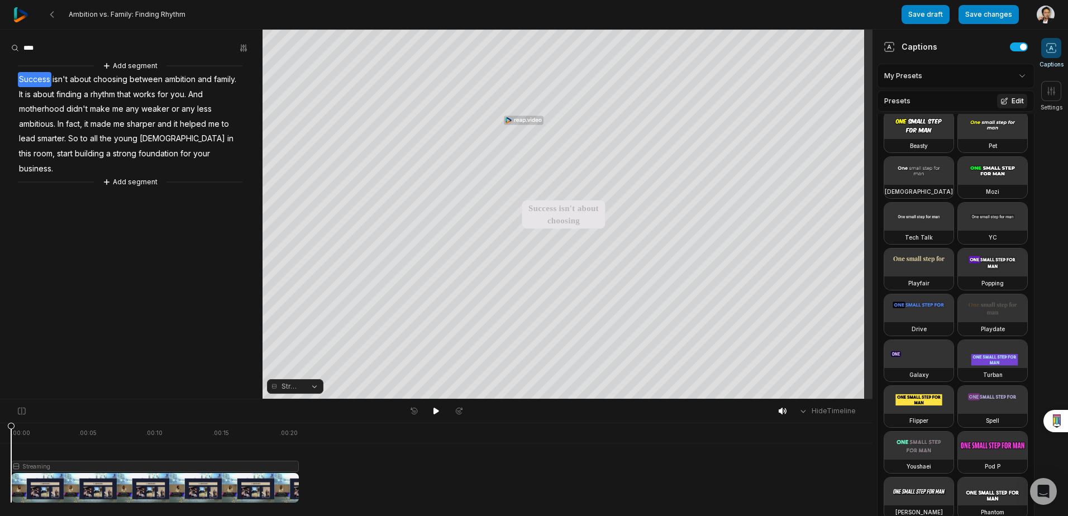
click at [1014, 98] on button "Edit" at bounding box center [1012, 101] width 30 height 15
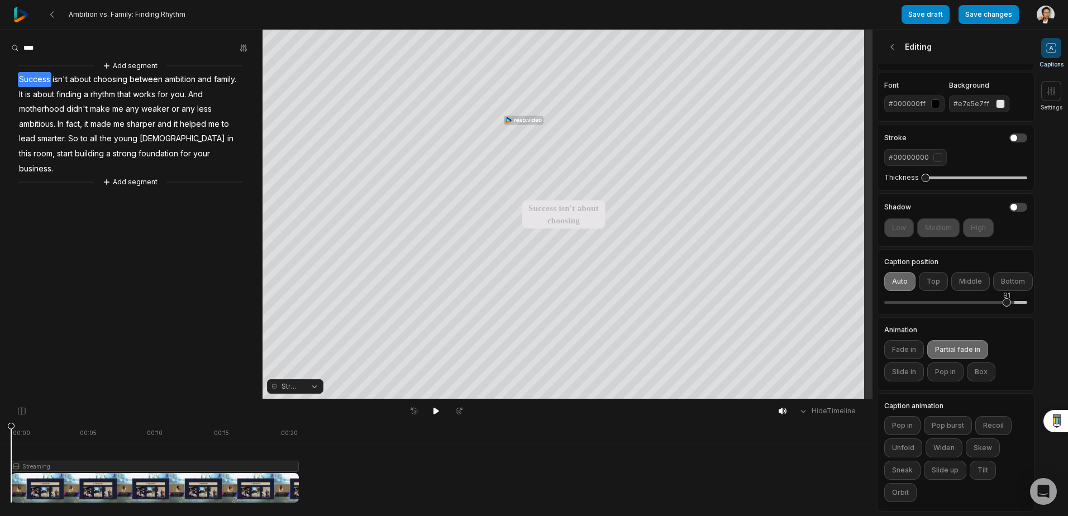
scroll to position [175, 0]
click at [435, 409] on icon at bounding box center [436, 411] width 6 height 7
click at [435, 409] on icon at bounding box center [436, 411] width 3 height 5
click at [929, 272] on button "Top" at bounding box center [933, 281] width 29 height 19
drag, startPoint x: 927, startPoint y: 294, endPoint x: 895, endPoint y: 294, distance: 31.3
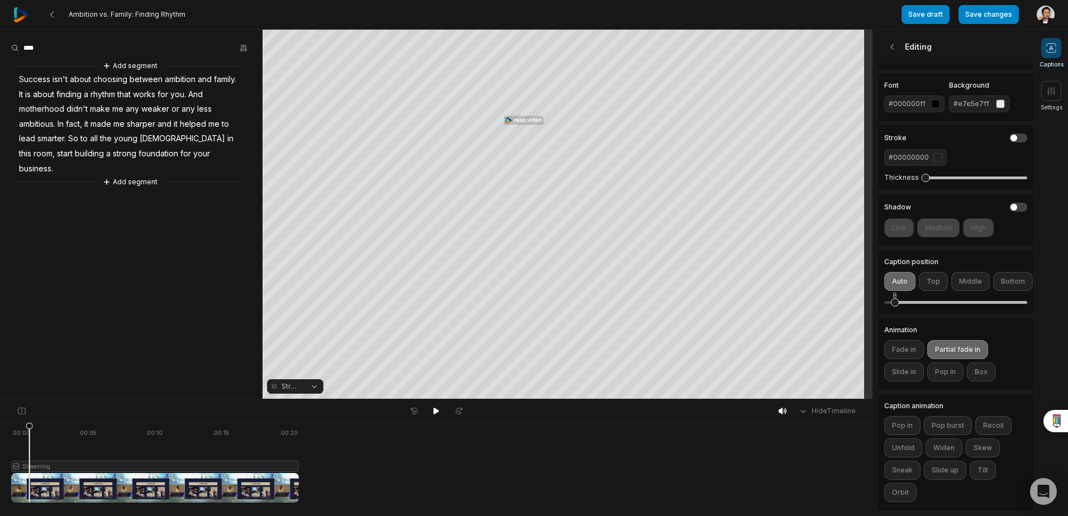
click at [895, 298] on div "8" at bounding box center [895, 302] width 8 height 8
click at [430, 411] on button at bounding box center [436, 411] width 16 height 15
click at [432, 411] on icon at bounding box center [436, 411] width 9 height 9
click at [1005, 275] on button "Bottom" at bounding box center [1013, 281] width 40 height 19
click at [432, 411] on icon at bounding box center [436, 411] width 9 height 9
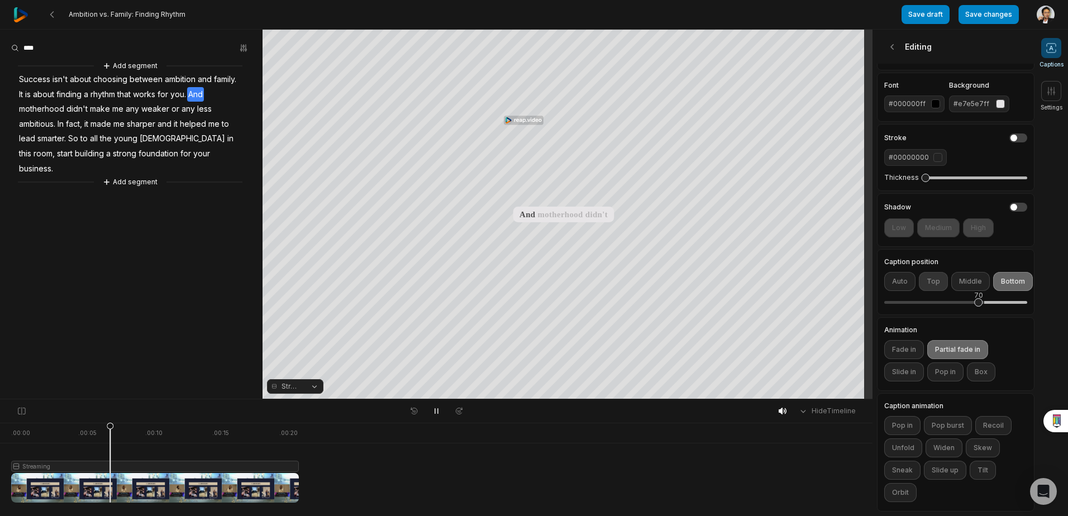
click at [937, 276] on button "Top" at bounding box center [933, 281] width 29 height 19
click at [435, 409] on icon at bounding box center [436, 411] width 3 height 5
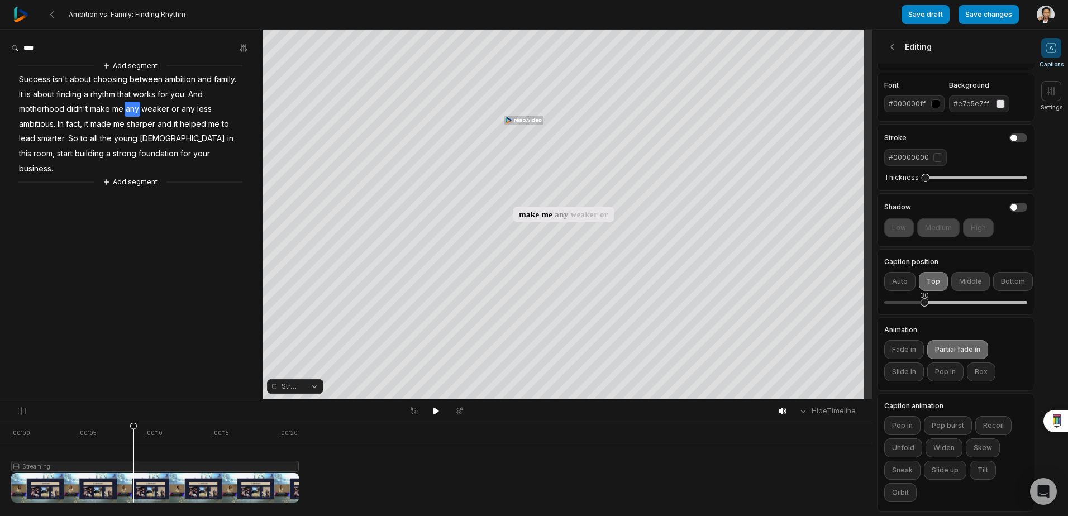
click at [965, 275] on button "Middle" at bounding box center [970, 281] width 39 height 19
click at [440, 411] on icon at bounding box center [436, 411] width 9 height 9
click at [436, 414] on icon at bounding box center [436, 411] width 9 height 9
click at [1003, 272] on button "Bottom" at bounding box center [1013, 281] width 40 height 19
click at [436, 413] on icon at bounding box center [436, 411] width 6 height 7
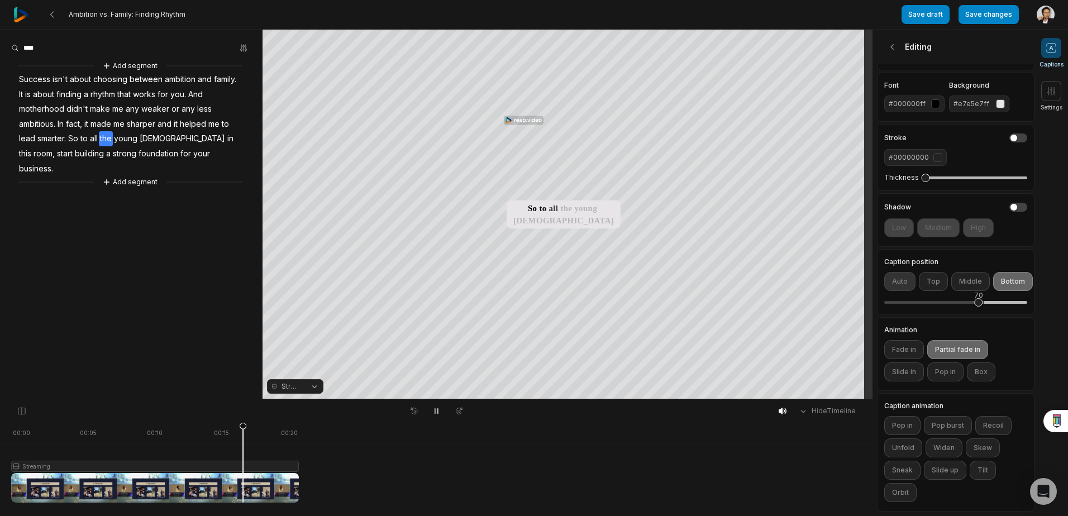
click at [904, 280] on button "Auto" at bounding box center [899, 281] width 31 height 19
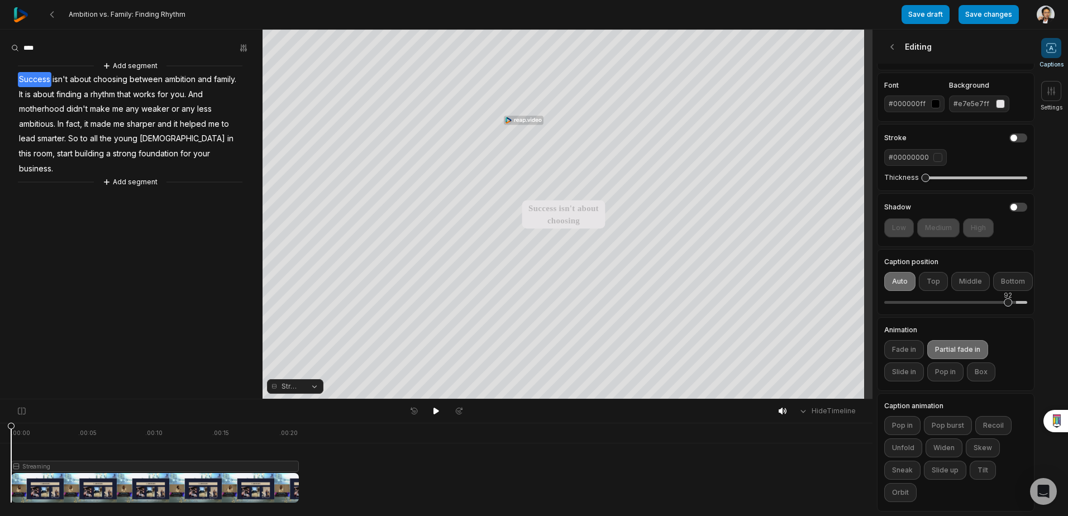
drag, startPoint x: 979, startPoint y: 294, endPoint x: 1008, endPoint y: 293, distance: 29.6
click at [1008, 298] on div "92" at bounding box center [1008, 302] width 8 height 8
click at [905, 349] on button "Fade in" at bounding box center [904, 349] width 40 height 19
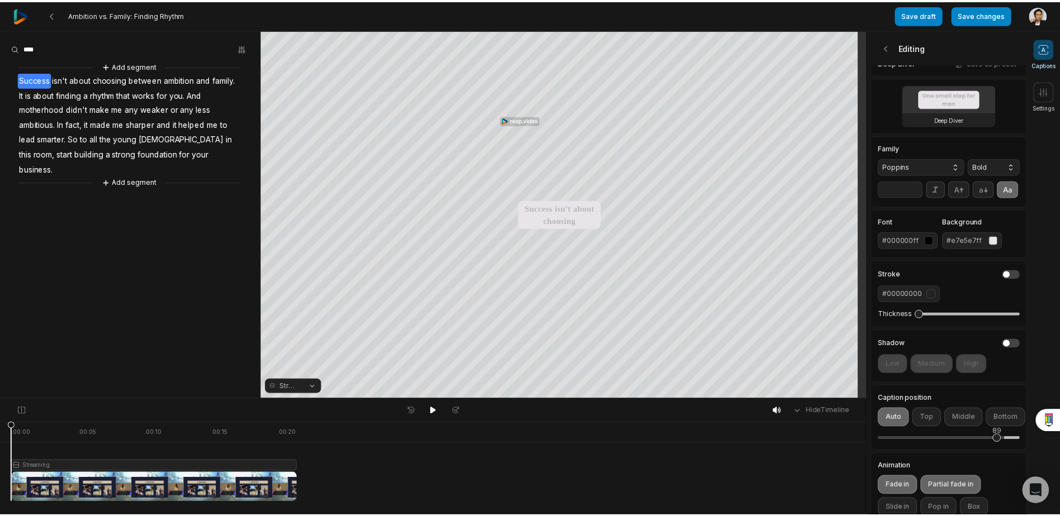
scroll to position [7, 0]
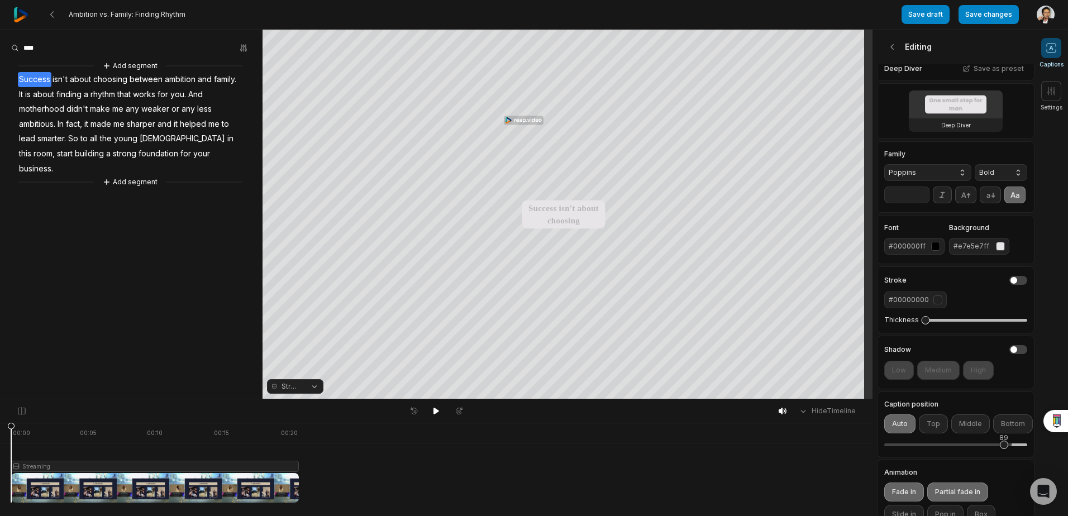
click at [922, 199] on input "**" at bounding box center [906, 195] width 45 height 17
type input "**"
click at [922, 199] on input "**" at bounding box center [906, 195] width 45 height 17
click at [953, 128] on h3 "Deep Diver" at bounding box center [956, 125] width 30 height 9
click at [1009, 285] on button "button" at bounding box center [1018, 280] width 18 height 9
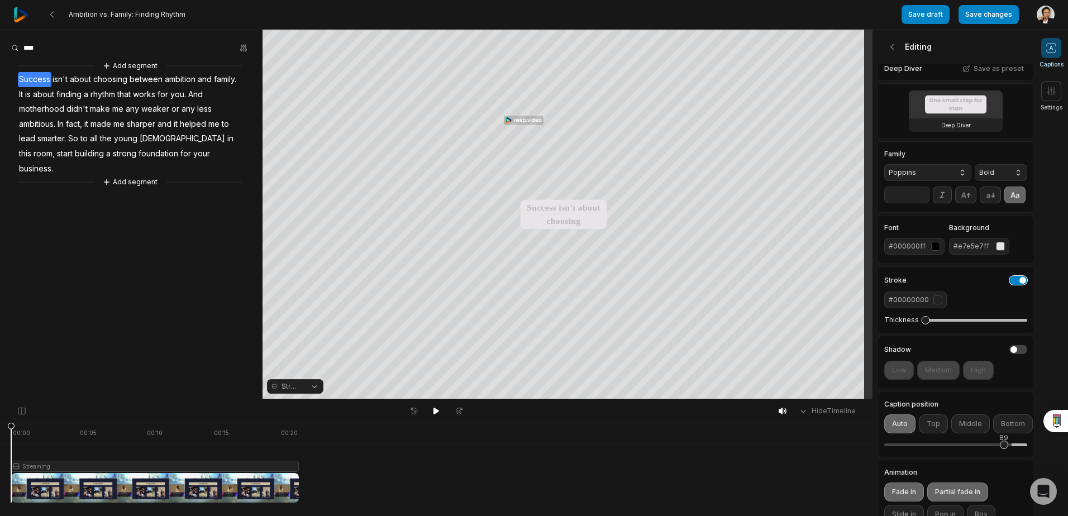
click at [1009, 285] on button "button" at bounding box center [1018, 280] width 18 height 9
click at [1009, 354] on button "button" at bounding box center [1018, 349] width 18 height 9
click at [977, 380] on button "High" at bounding box center [978, 370] width 31 height 19
click at [1009, 354] on button "button" at bounding box center [1018, 349] width 18 height 9
click at [931, 433] on button "Top" at bounding box center [933, 423] width 29 height 19
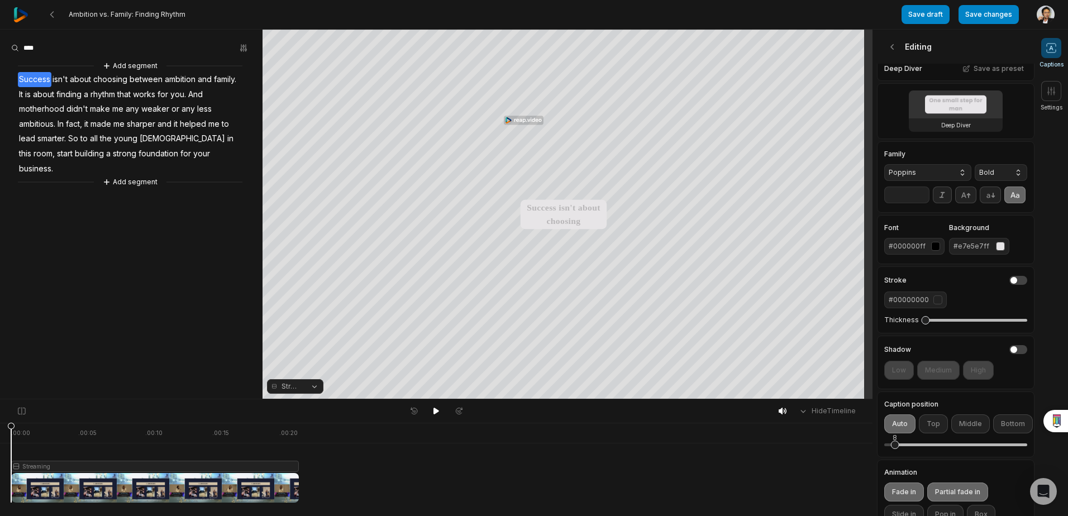
drag, startPoint x: 923, startPoint y: 459, endPoint x: 895, endPoint y: 464, distance: 28.8
click at [895, 449] on div "8" at bounding box center [895, 445] width 8 height 8
click at [318, 381] on button "Streaming" at bounding box center [295, 386] width 56 height 15
click at [301, 330] on div "Fit" at bounding box center [295, 325] width 56 height 15
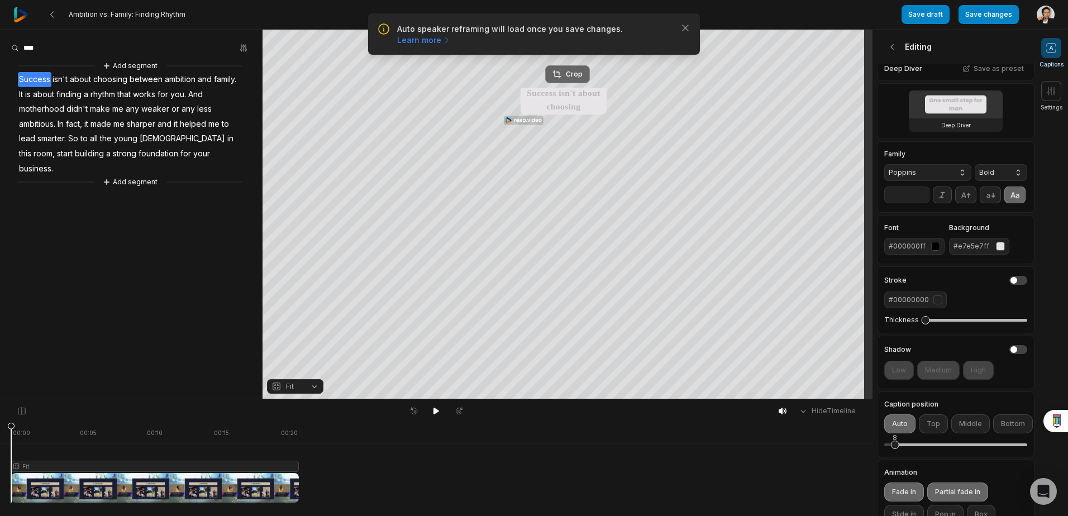
click at [578, 68] on button "Crop" at bounding box center [567, 74] width 45 height 18
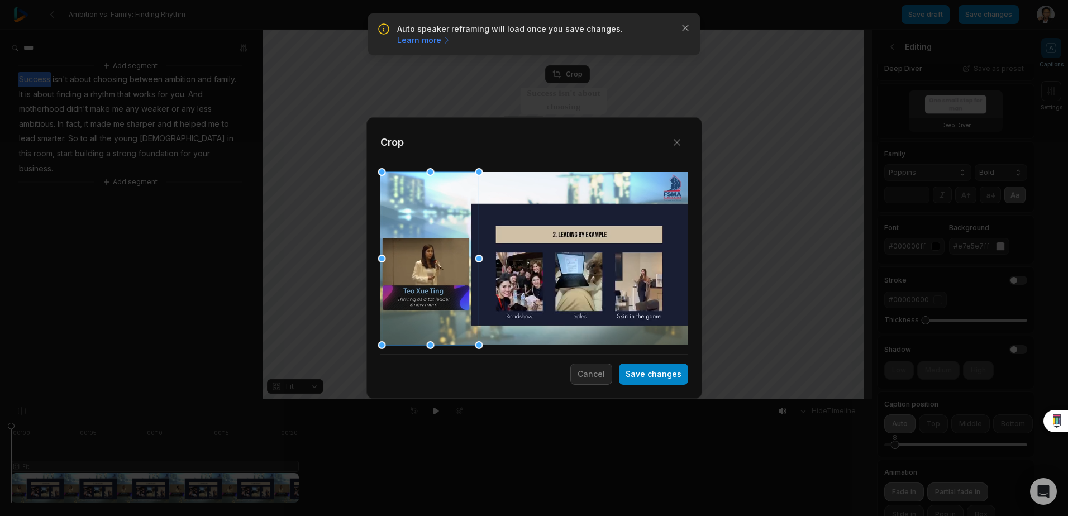
drag, startPoint x: 525, startPoint y: 270, endPoint x: 413, endPoint y: 232, distance: 118.0
click at [413, 232] on div at bounding box center [429, 258] width 97 height 173
drag, startPoint x: 462, startPoint y: 296, endPoint x: 451, endPoint y: 296, distance: 11.2
click at [451, 296] on div at bounding box center [428, 258] width 97 height 173
drag, startPoint x: 466, startPoint y: 342, endPoint x: 466, endPoint y: 326, distance: 16.2
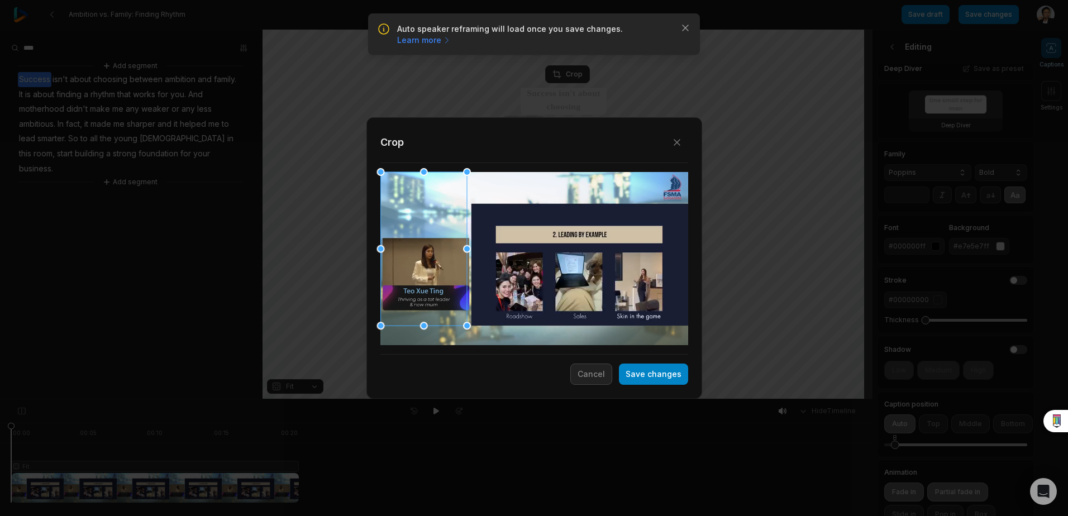
click at [466, 326] on div at bounding box center [467, 326] width 8 height 8
click at [447, 303] on div at bounding box center [426, 249] width 86 height 154
click at [668, 379] on button "Save changes" at bounding box center [653, 374] width 69 height 21
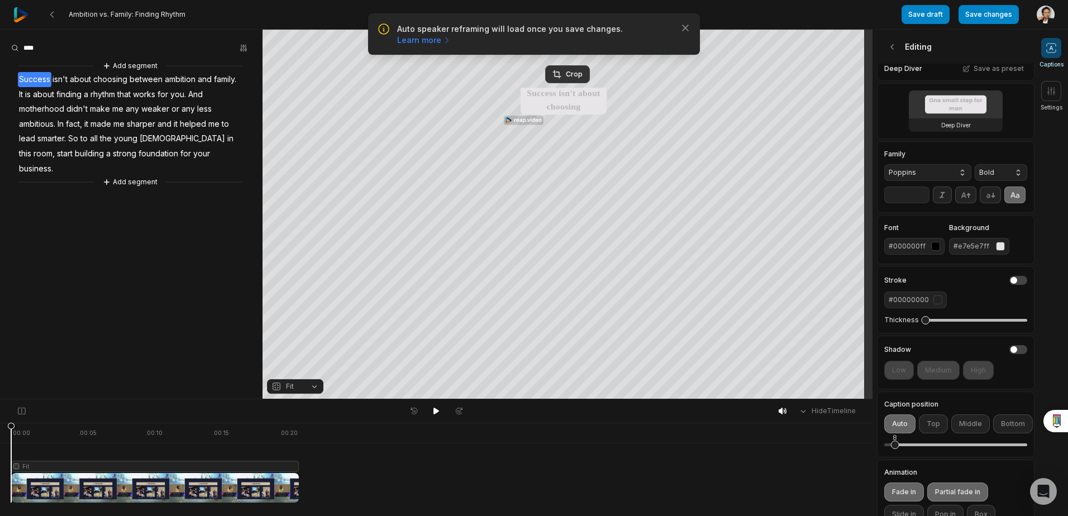
click at [312, 393] on button "Fit" at bounding box center [295, 386] width 56 height 15
click at [298, 345] on div "Split" at bounding box center [295, 339] width 56 height 15
click at [923, 433] on button "Top" at bounding box center [933, 423] width 29 height 19
click at [979, 433] on button "Middle" at bounding box center [970, 423] width 39 height 19
click at [287, 389] on span "Split" at bounding box center [293, 386] width 15 height 10
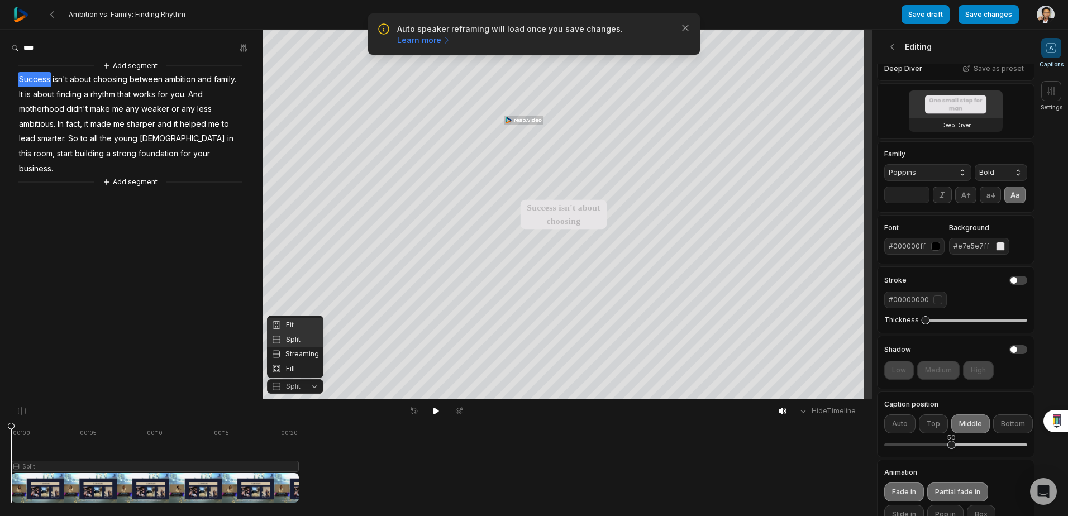
click at [308, 326] on div "Fit" at bounding box center [295, 325] width 56 height 15
click at [941, 433] on button "Top" at bounding box center [933, 423] width 29 height 19
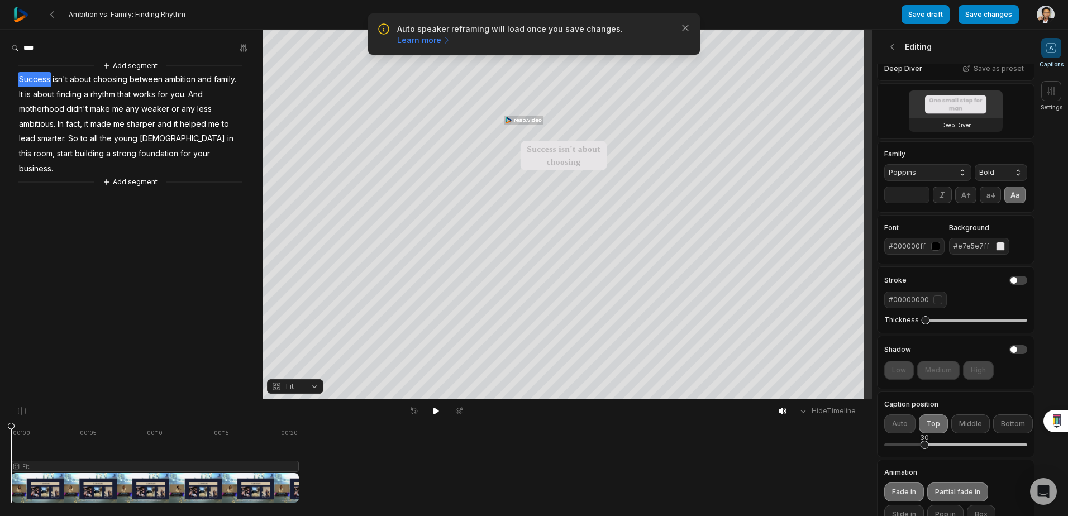
click at [908, 433] on button "Auto" at bounding box center [899, 423] width 31 height 19
click at [905, 433] on button "Auto" at bounding box center [899, 423] width 31 height 19
click at [575, 79] on div "Crop" at bounding box center [567, 74] width 30 height 10
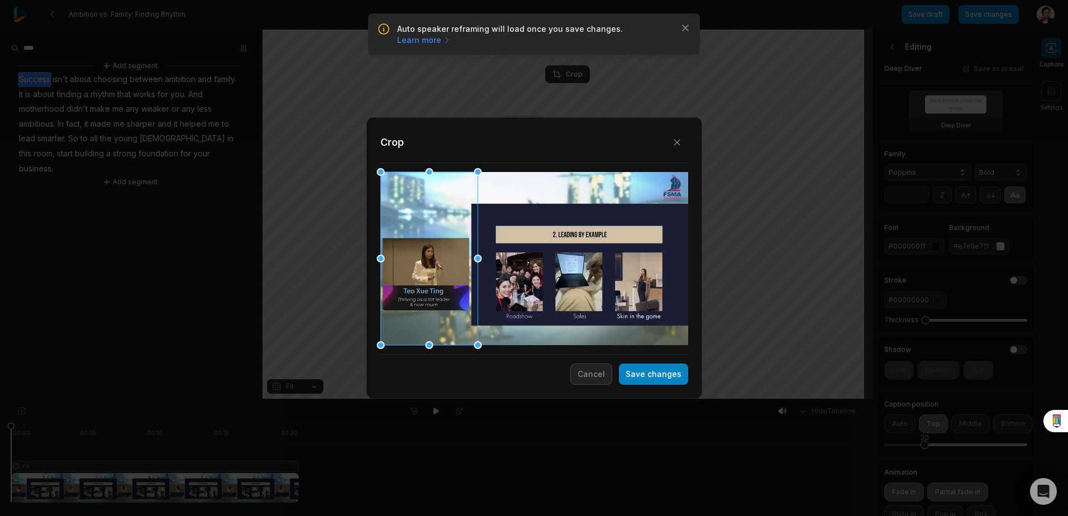
drag, startPoint x: 518, startPoint y: 279, endPoint x: 392, endPoint y: 284, distance: 126.3
click at [392, 284] on div at bounding box center [428, 258] width 97 height 173
drag, startPoint x: 474, startPoint y: 347, endPoint x: 457, endPoint y: 335, distance: 20.5
click at [457, 399] on div "Close Crop Save changes Cancel" at bounding box center [534, 399] width 1068 height 0
click at [447, 293] on div at bounding box center [426, 250] width 88 height 156
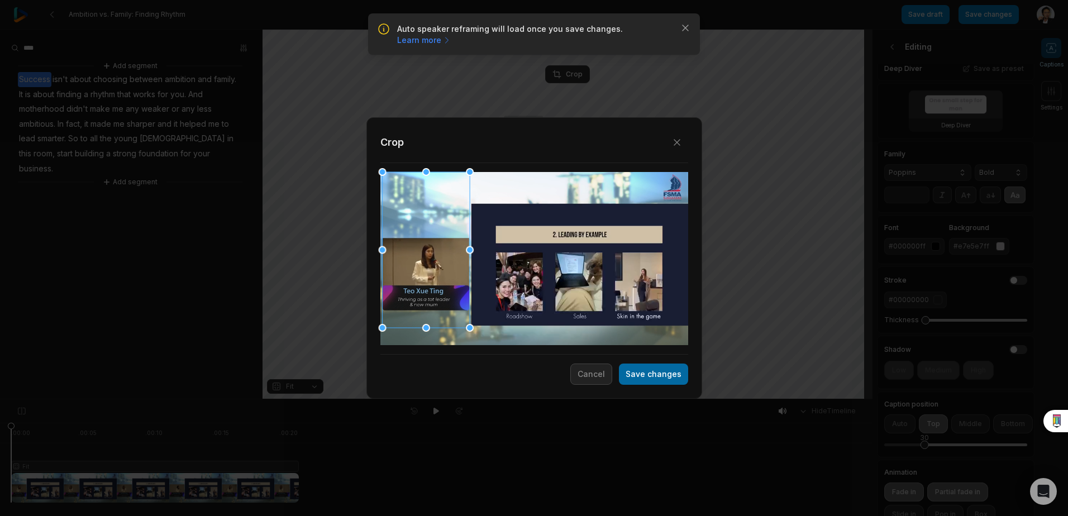
click at [636, 374] on button "Save changes" at bounding box center [653, 374] width 69 height 21
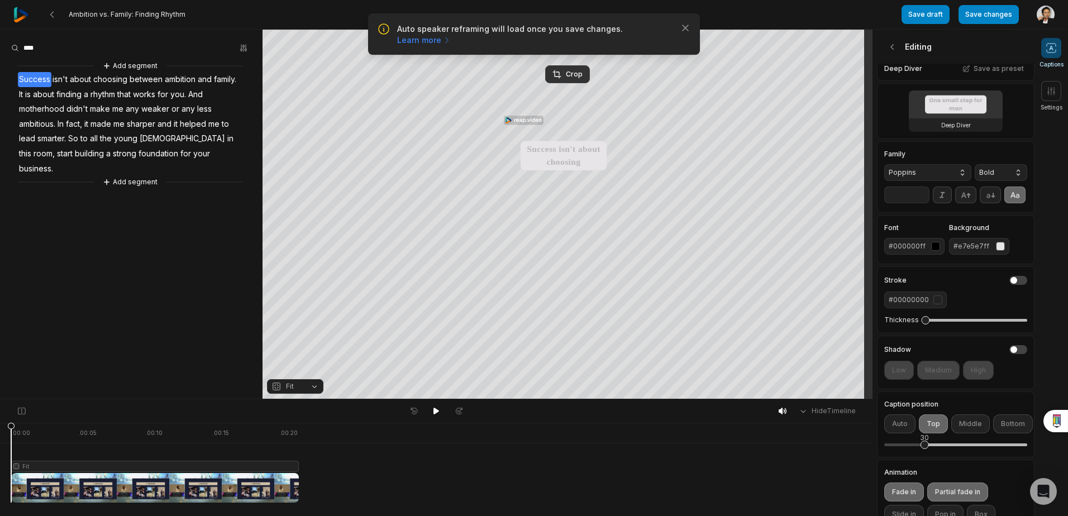
click at [297, 392] on button "Fit" at bounding box center [295, 386] width 56 height 15
click at [385, 352] on div "Your browser does not support mp4 format. Your browser does not support mp4 for…" at bounding box center [436, 215] width 872 height 370
click at [578, 76] on div "Crop" at bounding box center [567, 74] width 30 height 10
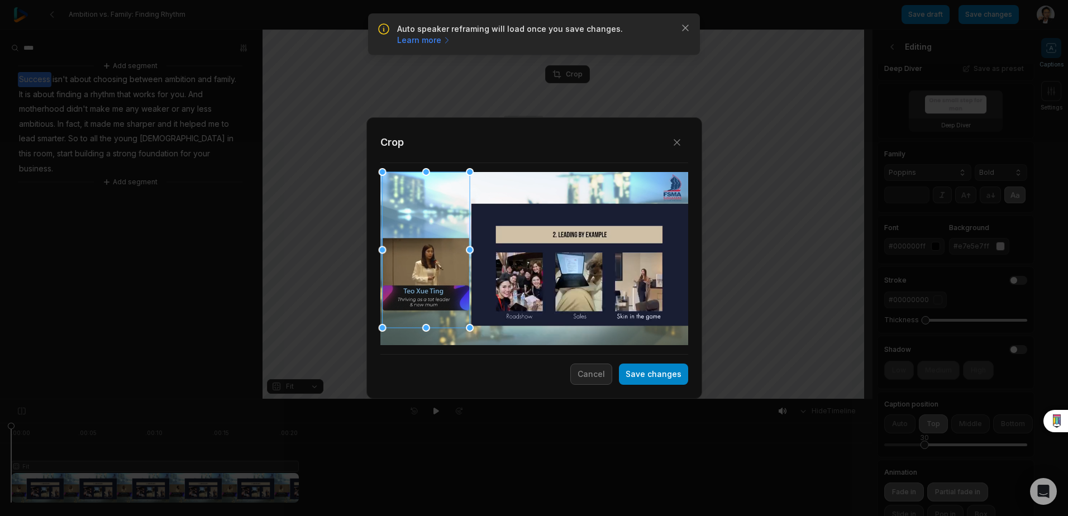
click at [465, 399] on div "Close Crop Save changes Cancel" at bounding box center [534, 399] width 1068 height 0
drag, startPoint x: 469, startPoint y: 328, endPoint x: 469, endPoint y: 323, distance: 5.6
click at [467, 399] on div "Close Crop Save changes Cancel" at bounding box center [534, 399] width 1068 height 0
drag, startPoint x: 472, startPoint y: 327, endPoint x: 468, endPoint y: 322, distance: 6.8
click at [468, 322] on div at bounding box center [466, 322] width 8 height 8
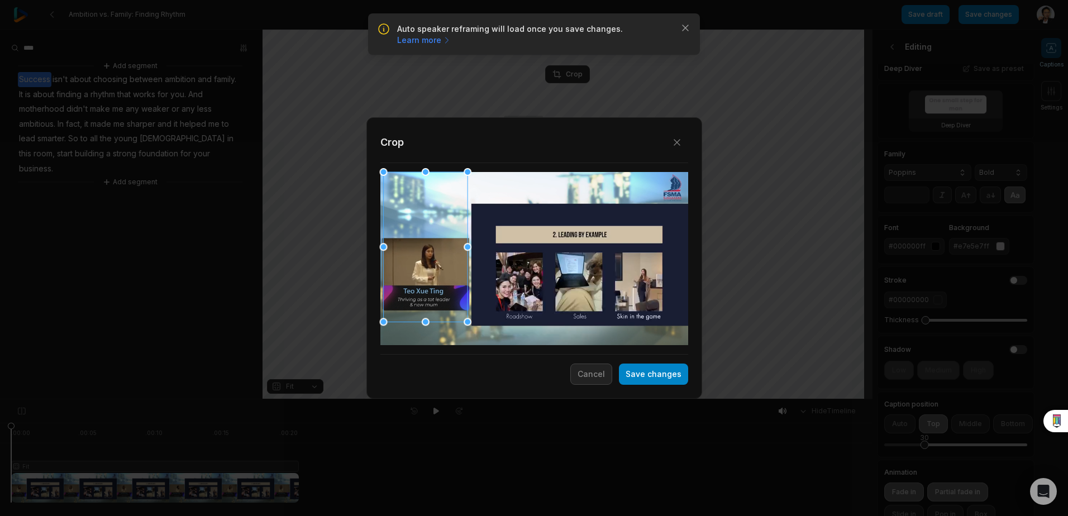
click at [457, 308] on div at bounding box center [425, 247] width 84 height 150
click at [435, 277] on div at bounding box center [425, 247] width 84 height 150
click at [641, 374] on button "Save changes" at bounding box center [653, 374] width 69 height 21
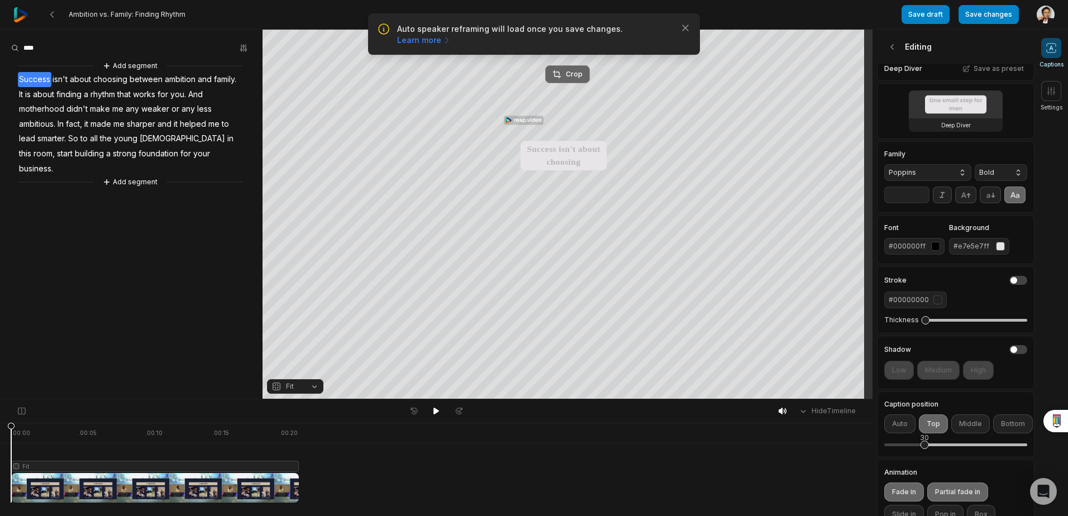
click at [576, 69] on button "Crop" at bounding box center [567, 74] width 45 height 18
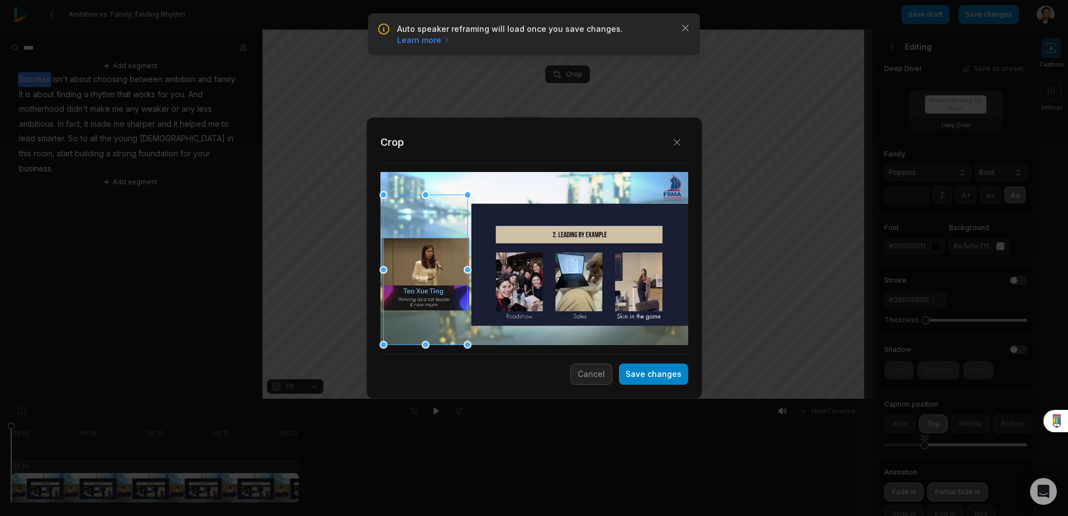
drag, startPoint x: 433, startPoint y: 274, endPoint x: 433, endPoint y: 305, distance: 30.7
click at [433, 305] on div at bounding box center [425, 270] width 84 height 150
click at [638, 379] on button "Save changes" at bounding box center [653, 374] width 69 height 21
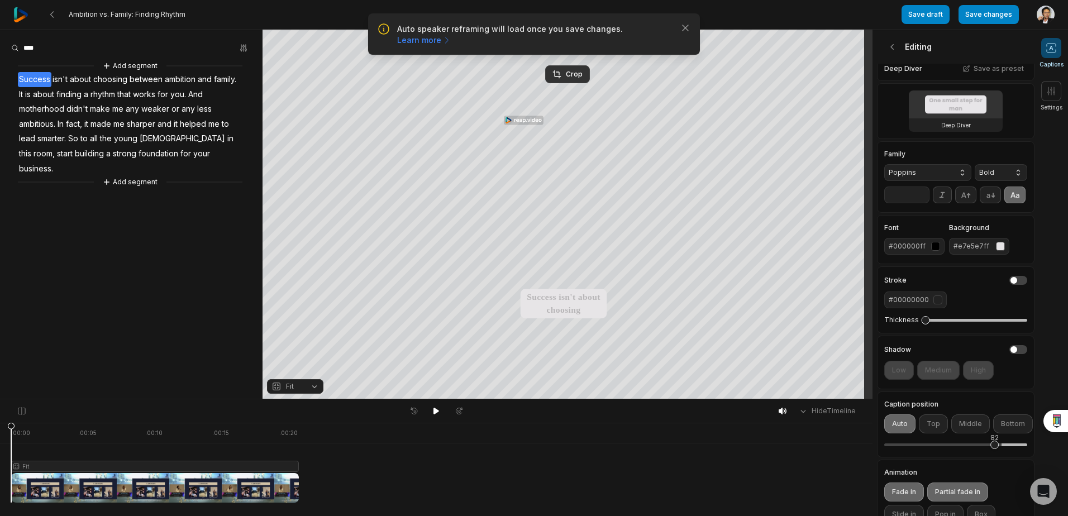
drag, startPoint x: 923, startPoint y: 460, endPoint x: 994, endPoint y: 473, distance: 72.6
click at [994, 457] on div "82" at bounding box center [955, 444] width 143 height 23
click at [822, 127] on div "Auto speaker reframing will load once you save changes. Learn more Close Ambiti…" at bounding box center [534, 199] width 1068 height 399
drag, startPoint x: 989, startPoint y: 462, endPoint x: 996, endPoint y: 462, distance: 6.7
click at [996, 449] on div "83" at bounding box center [996, 445] width 8 height 8
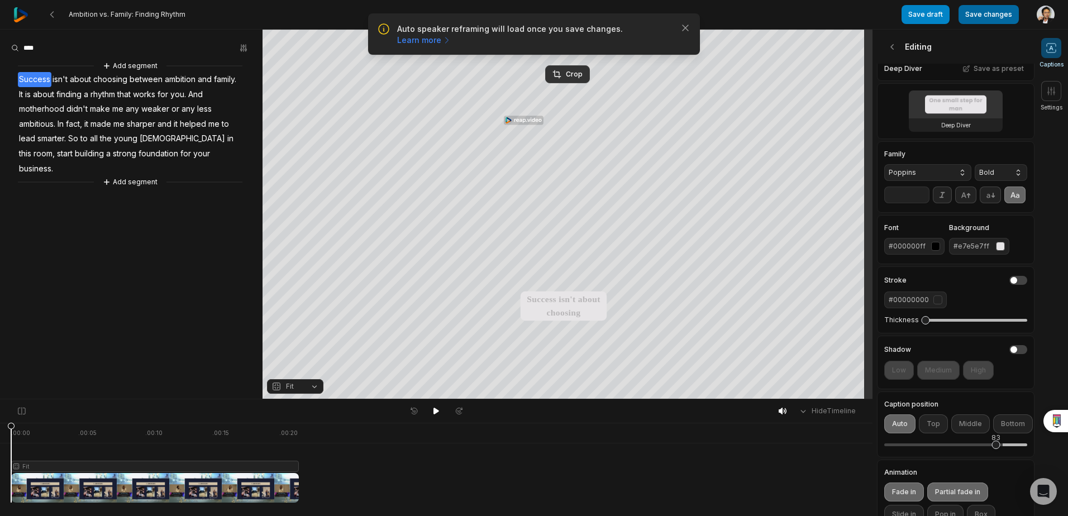
click at [979, 21] on button "Save changes" at bounding box center [988, 14] width 60 height 19
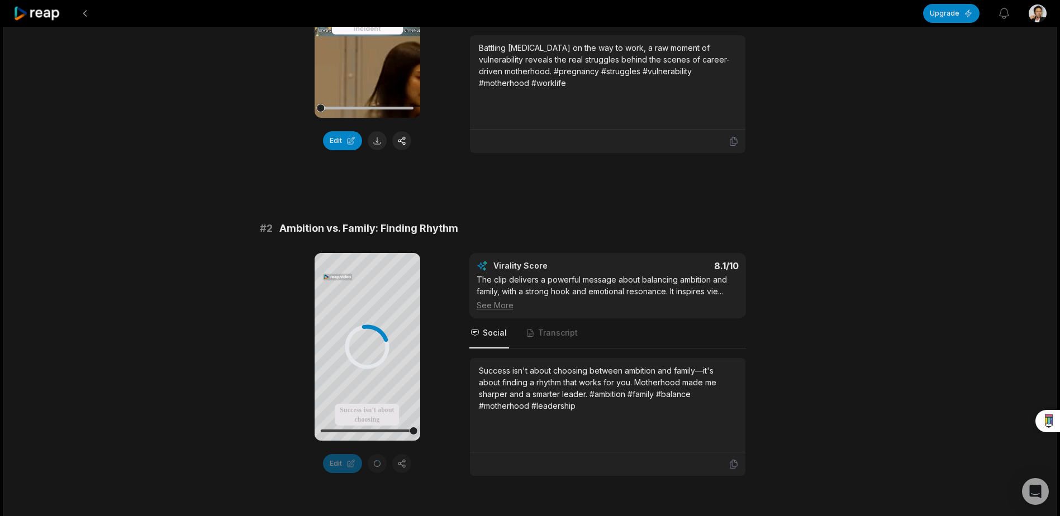
scroll to position [241, 0]
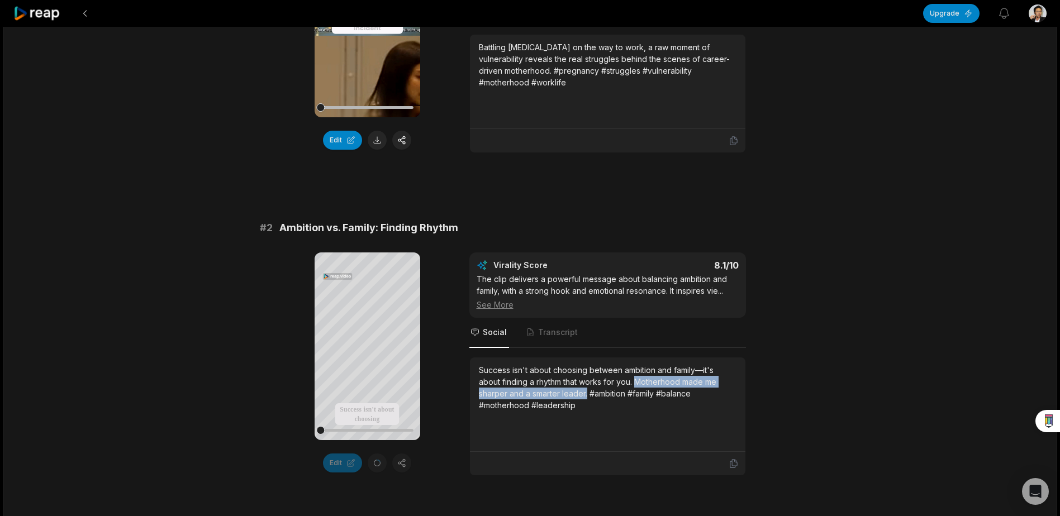
drag, startPoint x: 636, startPoint y: 379, endPoint x: 588, endPoint y: 396, distance: 50.9
click at [588, 396] on div "Success isn't about choosing between ambition and family—it's about finding a r…" at bounding box center [607, 387] width 257 height 47
copy div "Motherhood made me sharper and a smarter leader."
click at [364, 351] on icon at bounding box center [367, 345] width 8 height 9
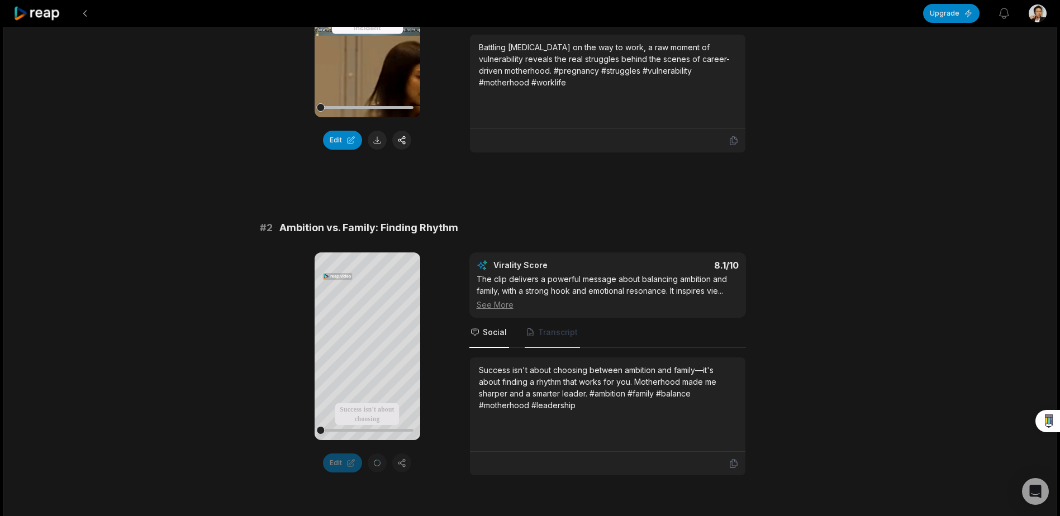
click at [556, 329] on span "Transcript" at bounding box center [558, 332] width 40 height 11
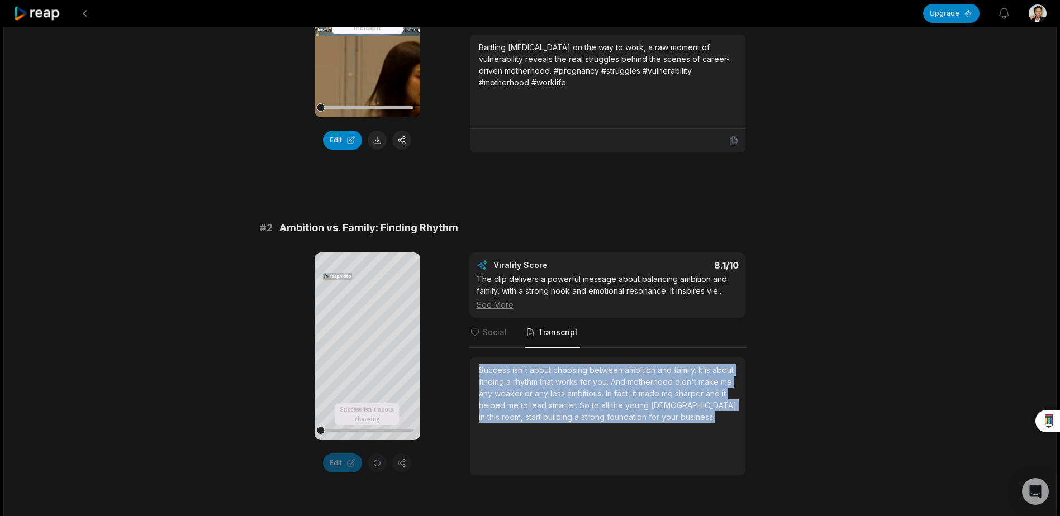
drag, startPoint x: 686, startPoint y: 421, endPoint x: 472, endPoint y: 370, distance: 220.3
click at [472, 370] on div "Success isn't about choosing between ambition and family. It is about finding a…" at bounding box center [607, 416] width 275 height 118
copy div "Success isn't about choosing between ambition and family. It is about finding a…"
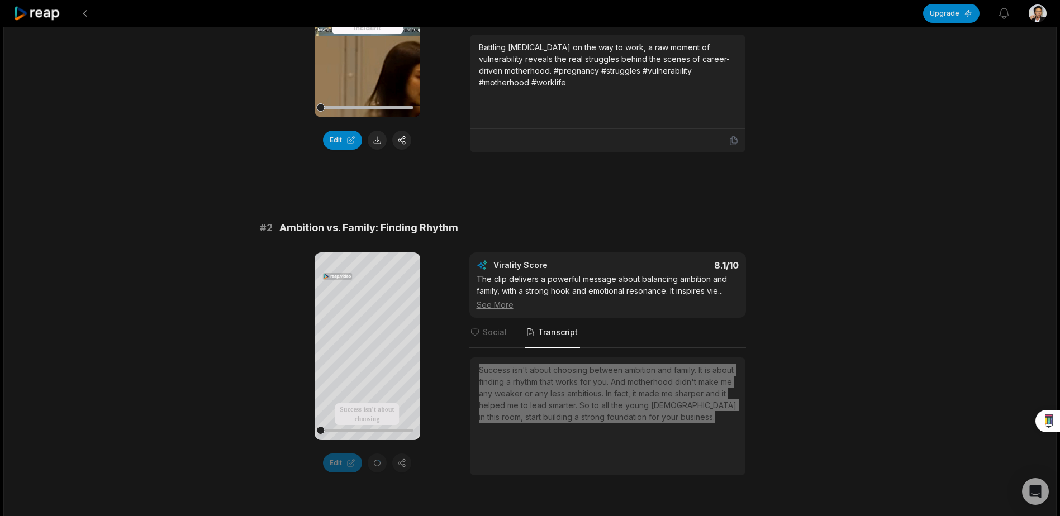
scroll to position [0, 0]
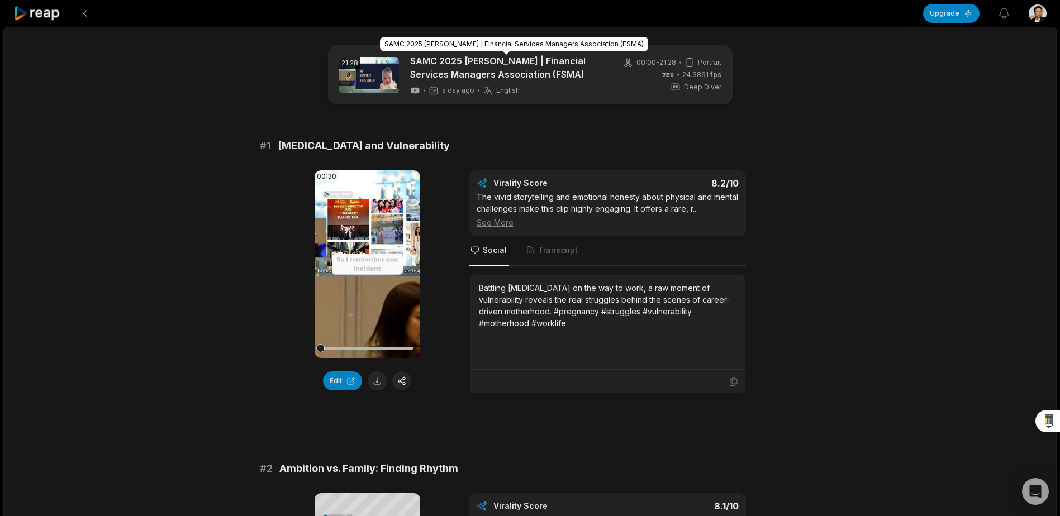
click at [471, 61] on link "SAMC 2025 [PERSON_NAME] | Financial Services Managers Association (FSMA)" at bounding box center [506, 67] width 193 height 27
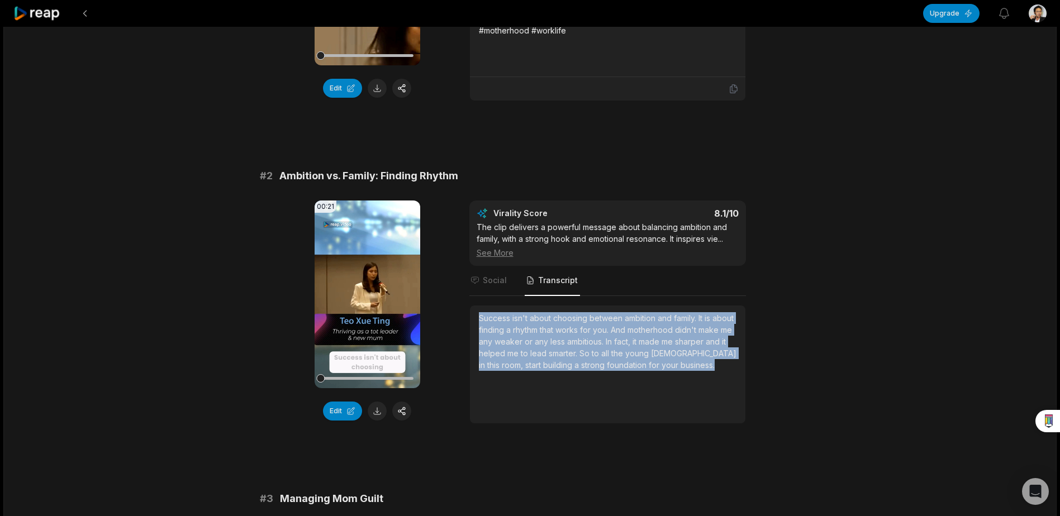
scroll to position [294, 0]
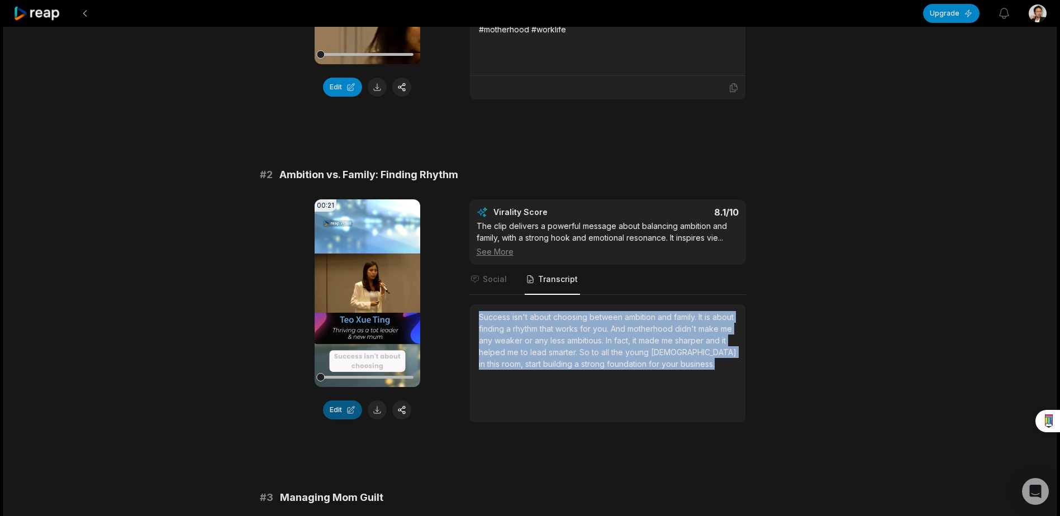
click at [353, 414] on button "Edit" at bounding box center [342, 409] width 39 height 19
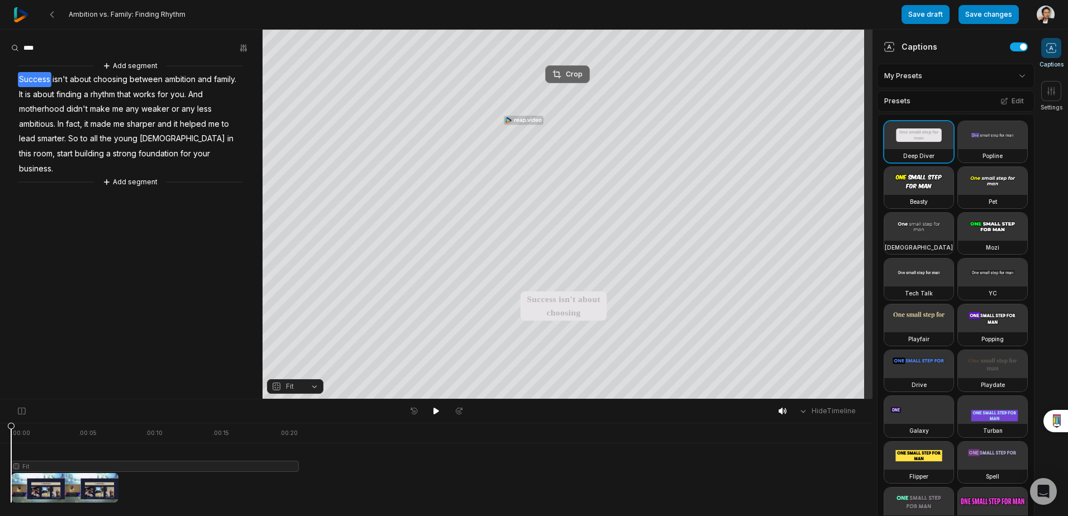
click at [562, 80] on button "Crop" at bounding box center [567, 74] width 45 height 18
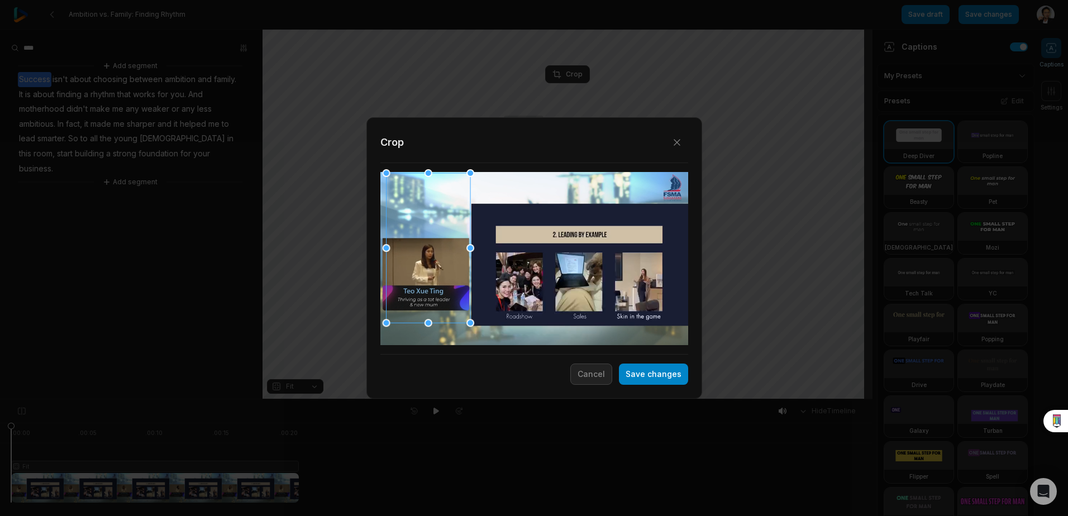
drag, startPoint x: 428, startPoint y: 270, endPoint x: 418, endPoint y: 249, distance: 24.0
click at [417, 246] on div at bounding box center [428, 248] width 84 height 150
drag, startPoint x: 430, startPoint y: 292, endPoint x: 420, endPoint y: 254, distance: 39.3
click at [420, 254] on div at bounding box center [425, 248] width 84 height 150
click at [675, 370] on button "Save changes" at bounding box center [653, 374] width 69 height 21
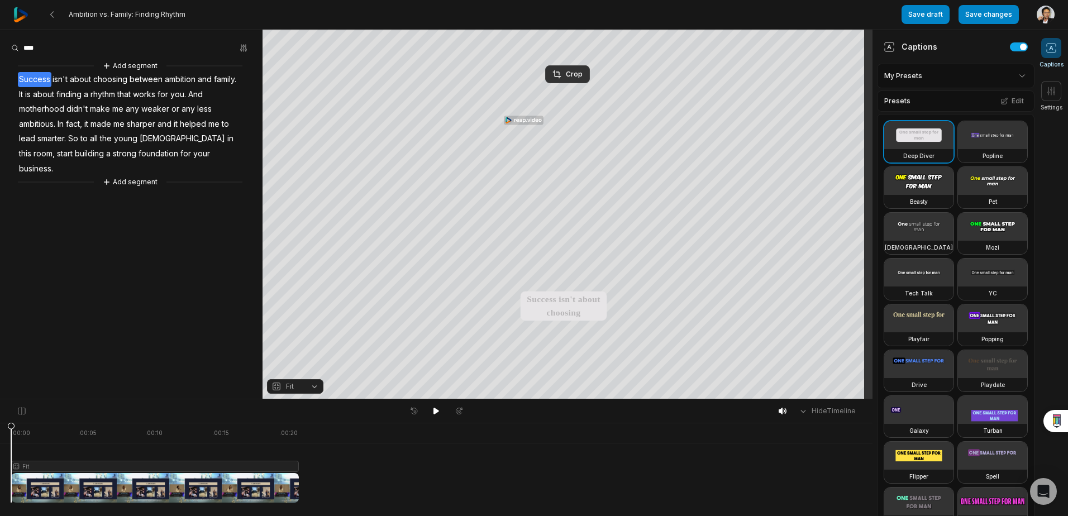
click at [1015, 75] on html "Ambition vs. Family: Finding Rhythm Save draft Save changes Open user menu Capt…" at bounding box center [534, 258] width 1068 height 516
click at [1011, 173] on html "Ambition vs. Family: Finding Rhythm Save draft Save changes Open user menu Capt…" at bounding box center [534, 258] width 1068 height 516
click at [1012, 99] on button "Edit" at bounding box center [1012, 101] width 30 height 15
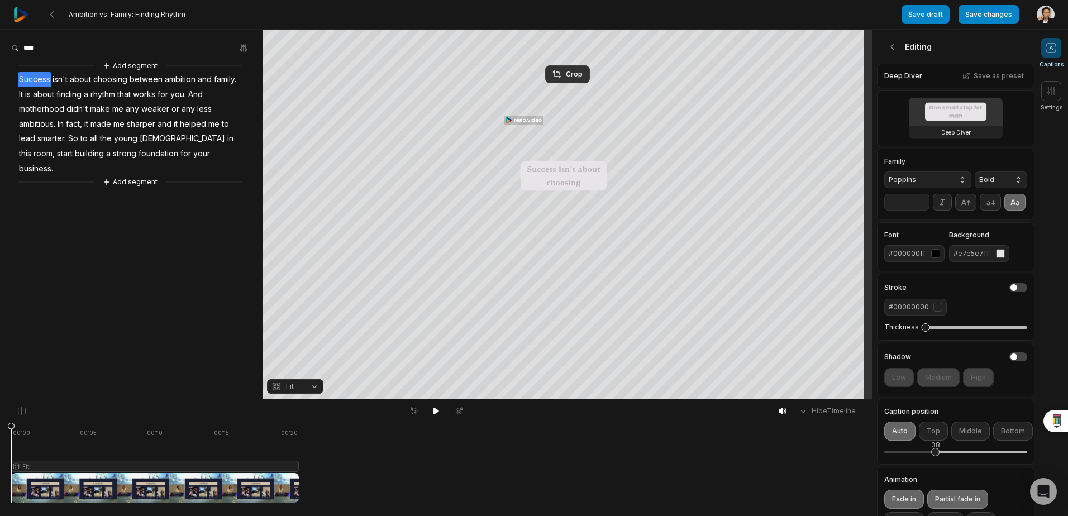
drag, startPoint x: 951, startPoint y: 462, endPoint x: 935, endPoint y: 465, distance: 16.4
click at [935, 456] on div "38" at bounding box center [935, 452] width 8 height 8
click at [979, 18] on button "Save changes" at bounding box center [988, 14] width 60 height 19
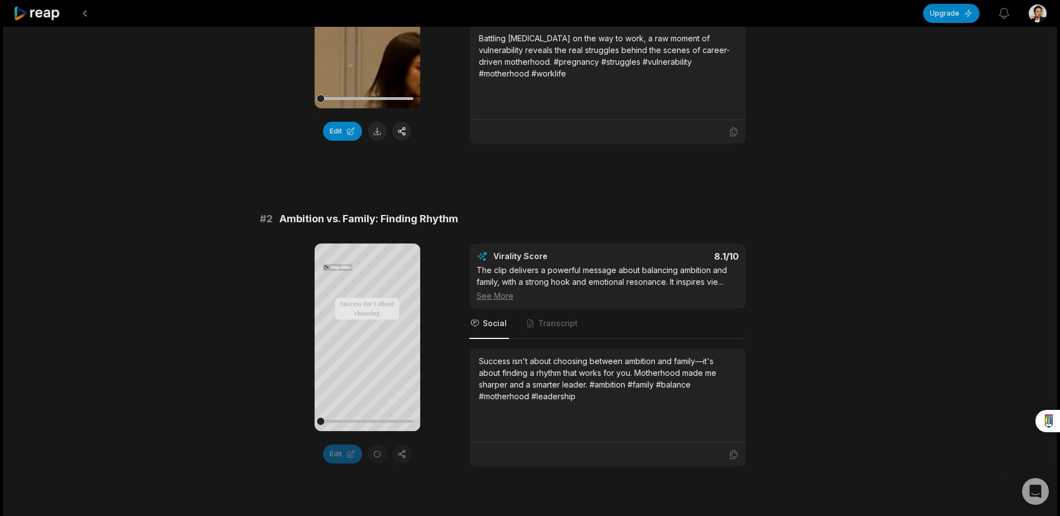
scroll to position [252, 0]
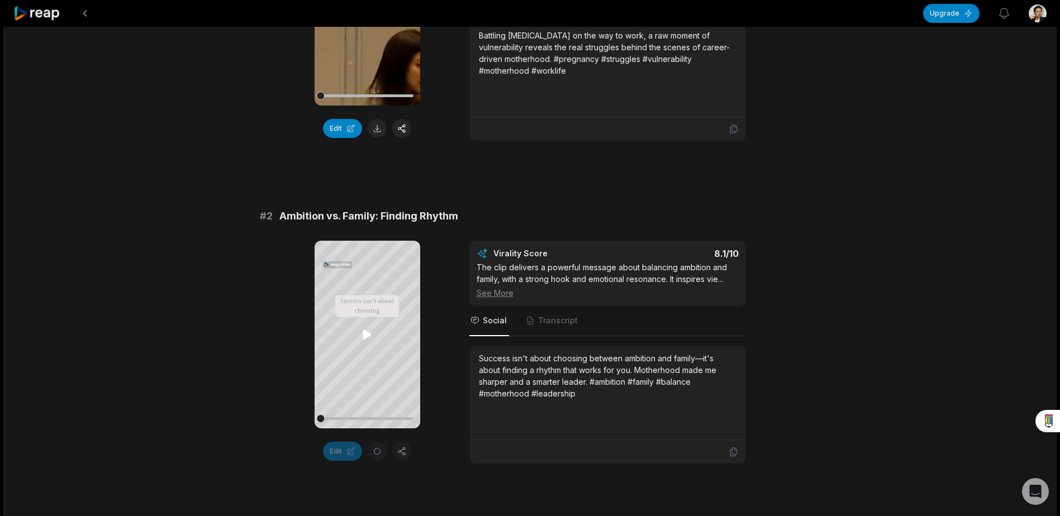
click at [364, 330] on icon at bounding box center [366, 334] width 13 height 13
click at [398, 449] on div "Edit" at bounding box center [367, 451] width 106 height 19
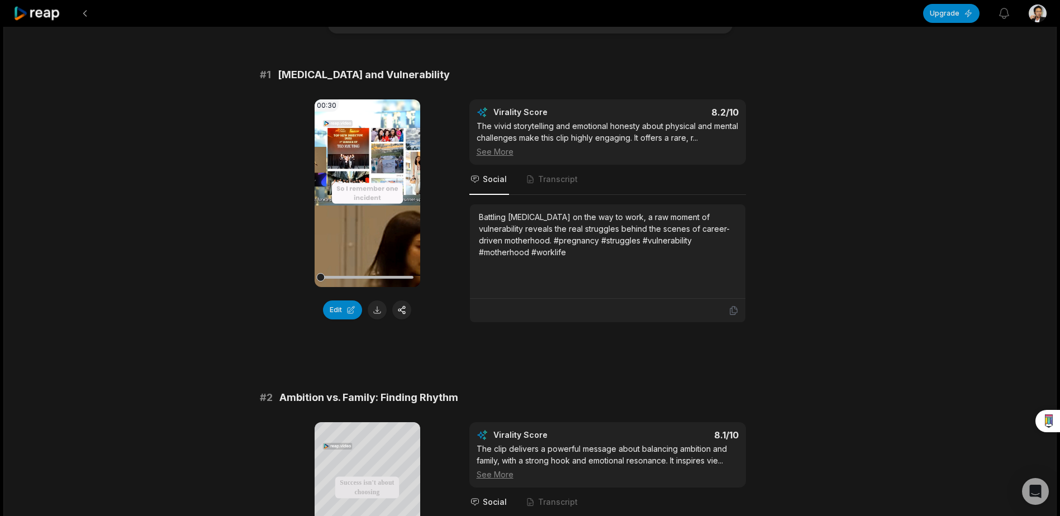
scroll to position [0, 0]
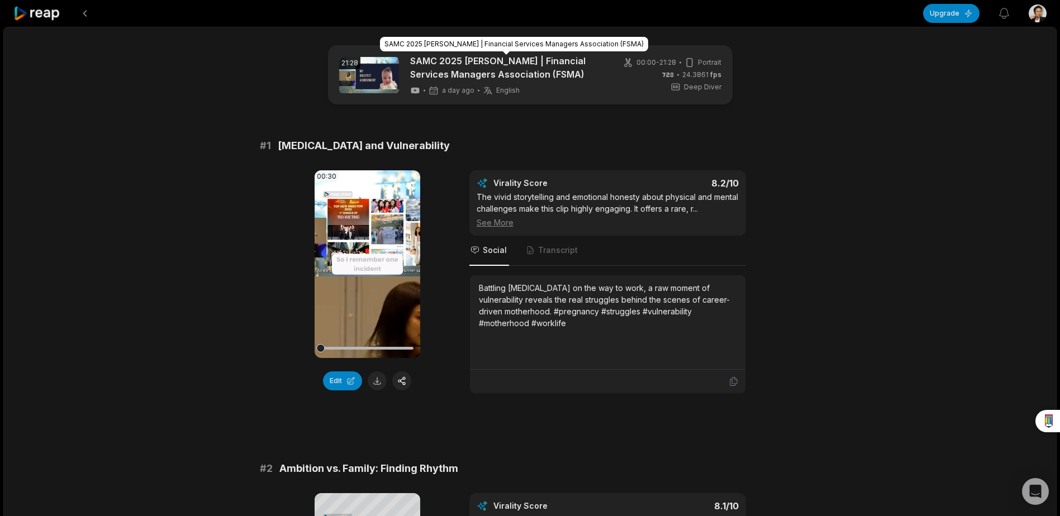
click at [465, 56] on link "SAMC 2025 [PERSON_NAME] | Financial Services Managers Association (FSMA)" at bounding box center [506, 67] width 193 height 27
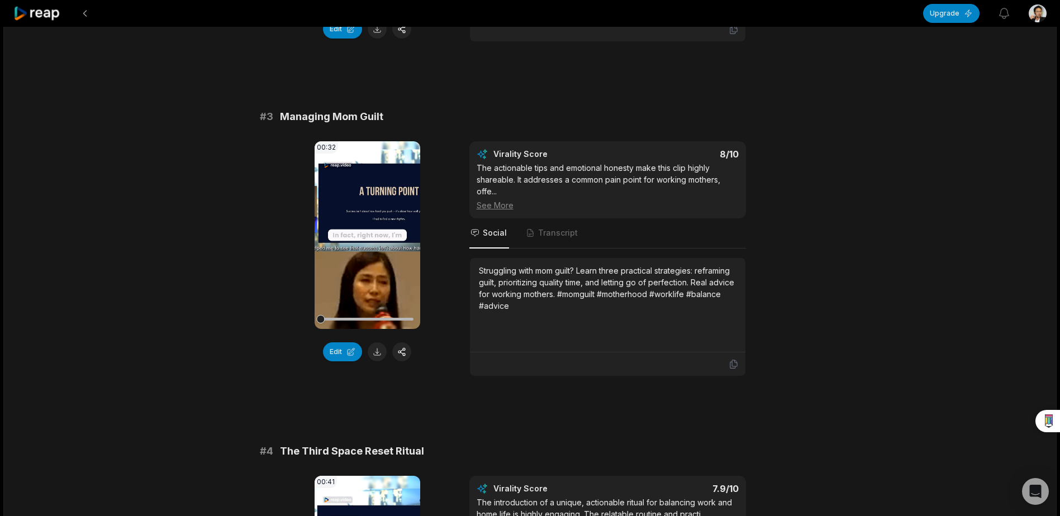
scroll to position [673, 0]
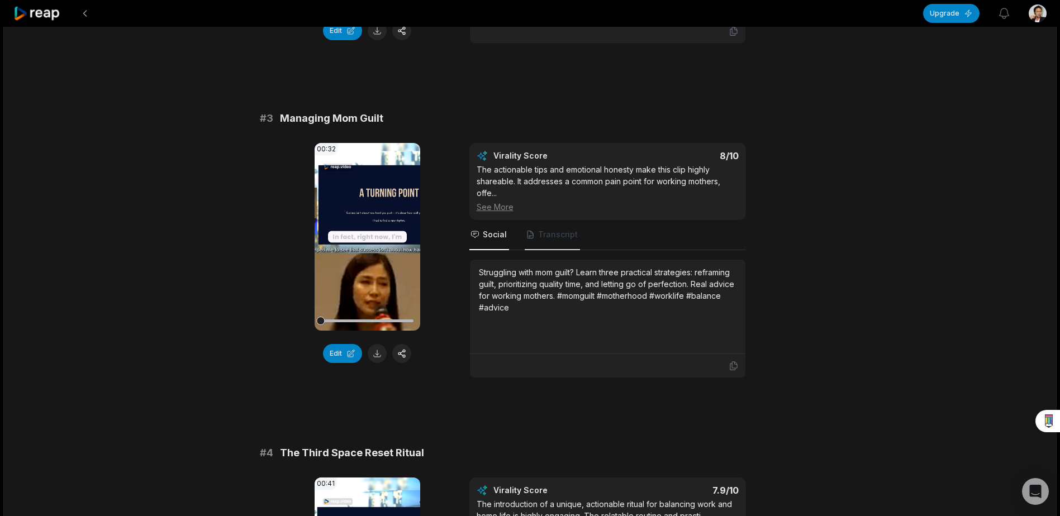
click at [558, 235] on span "Transcript" at bounding box center [558, 234] width 40 height 11
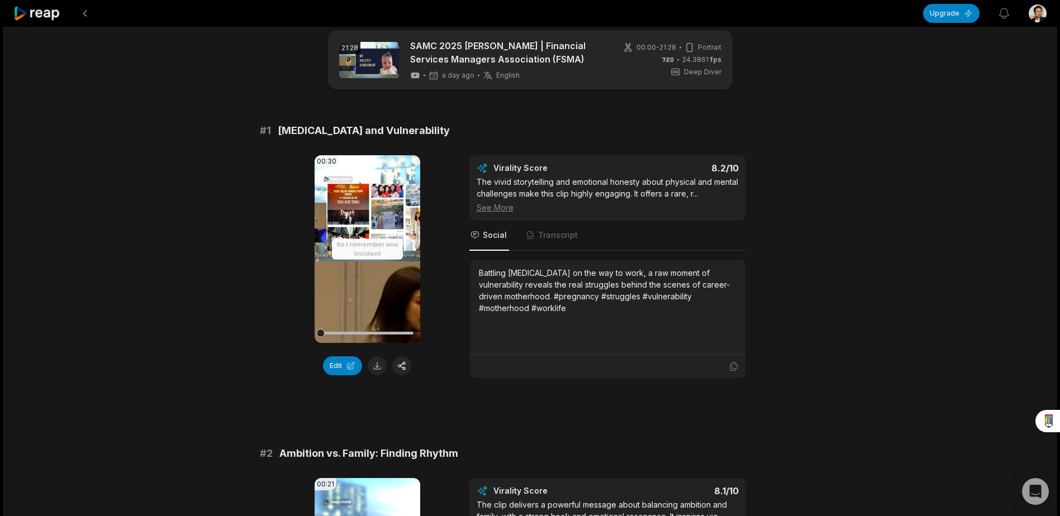
scroll to position [0, 0]
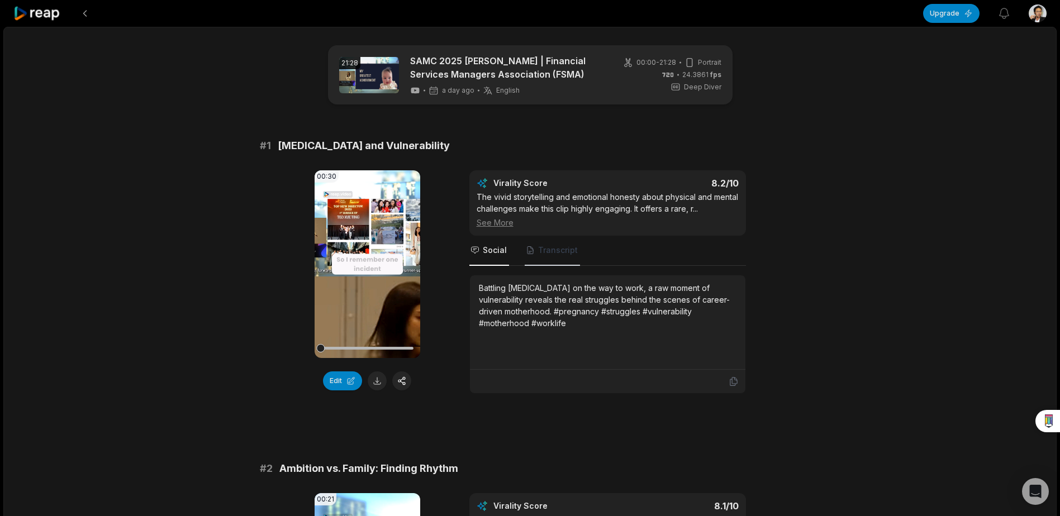
click at [559, 256] on span "Transcript" at bounding box center [551, 251] width 55 height 30
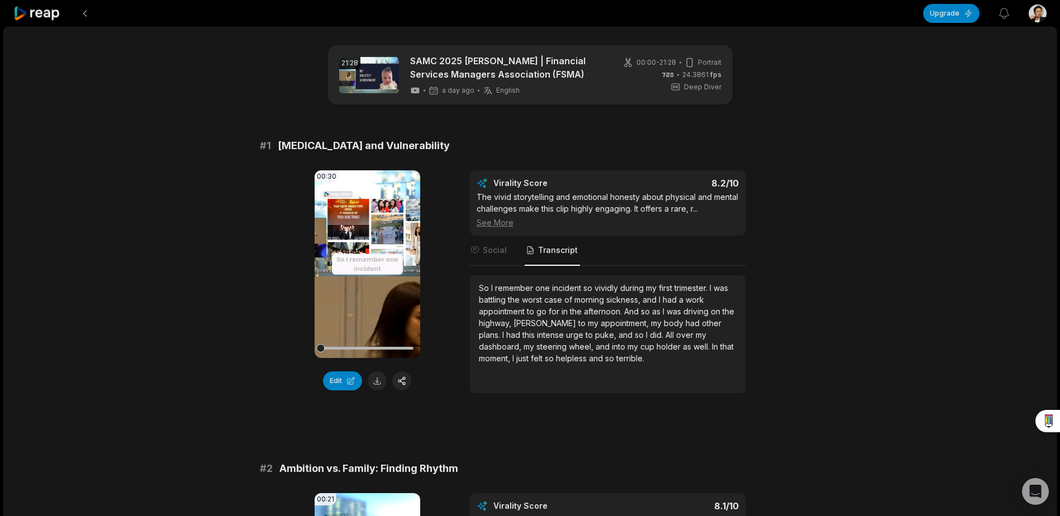
click at [608, 363] on div "So I remember one incident so vividly during my first trimester. I was battling…" at bounding box center [607, 323] width 257 height 82
click at [465, 336] on div "00:30 Your browser does not support mp4 format. Edit Virality Score 8.2 /10 The…" at bounding box center [530, 281] width 541 height 223
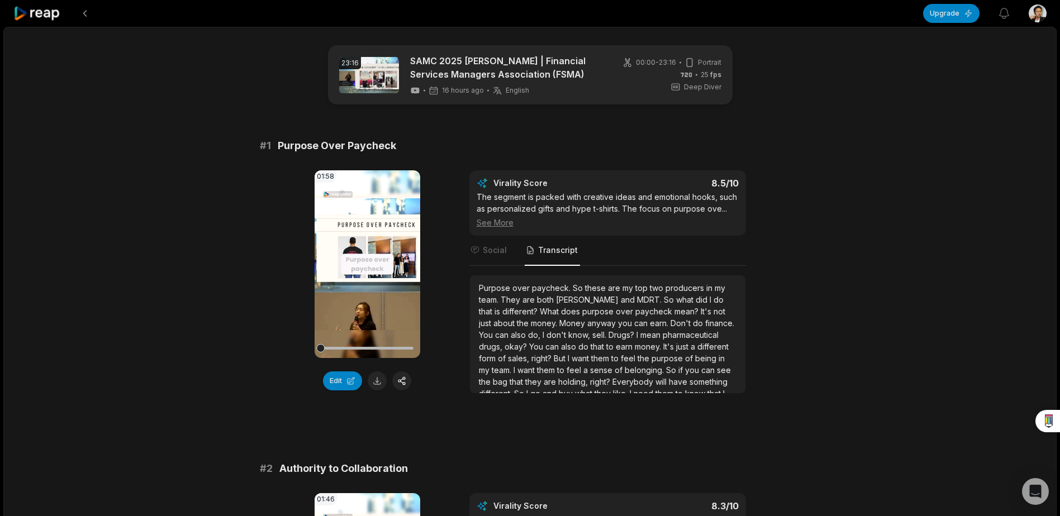
scroll to position [264, 0]
